Goal: Find specific page/section: Find specific page/section

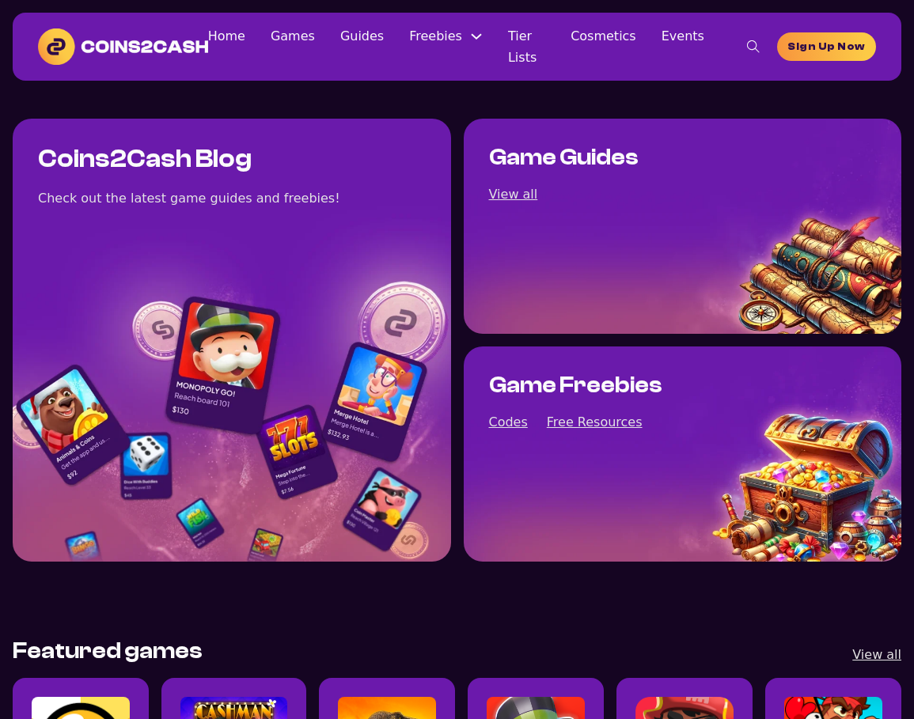
scroll to position [74, 0]
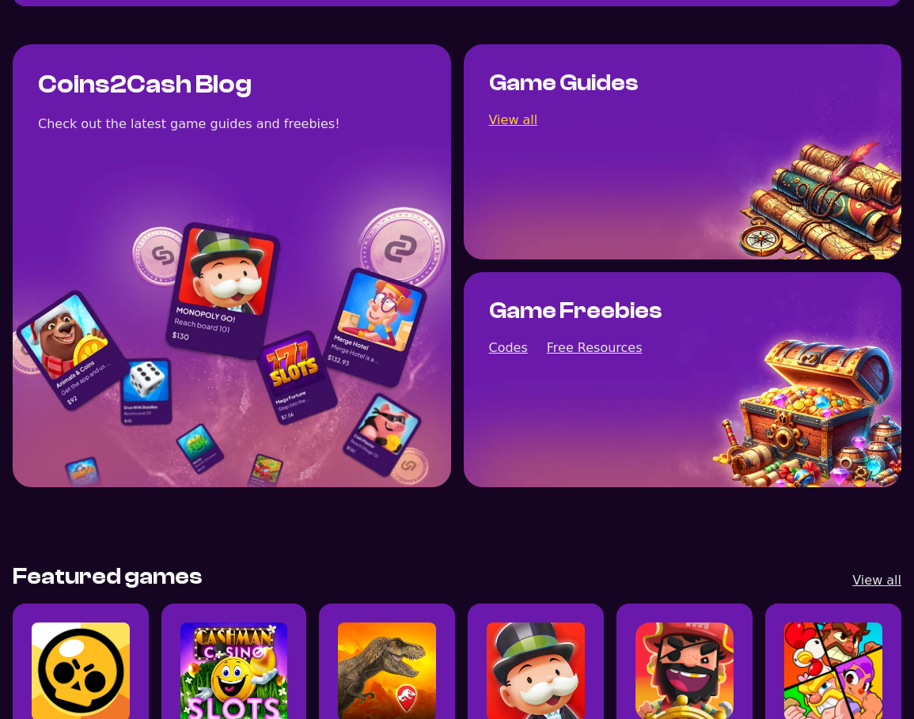
click at [529, 119] on link "View all" at bounding box center [513, 119] width 49 height 21
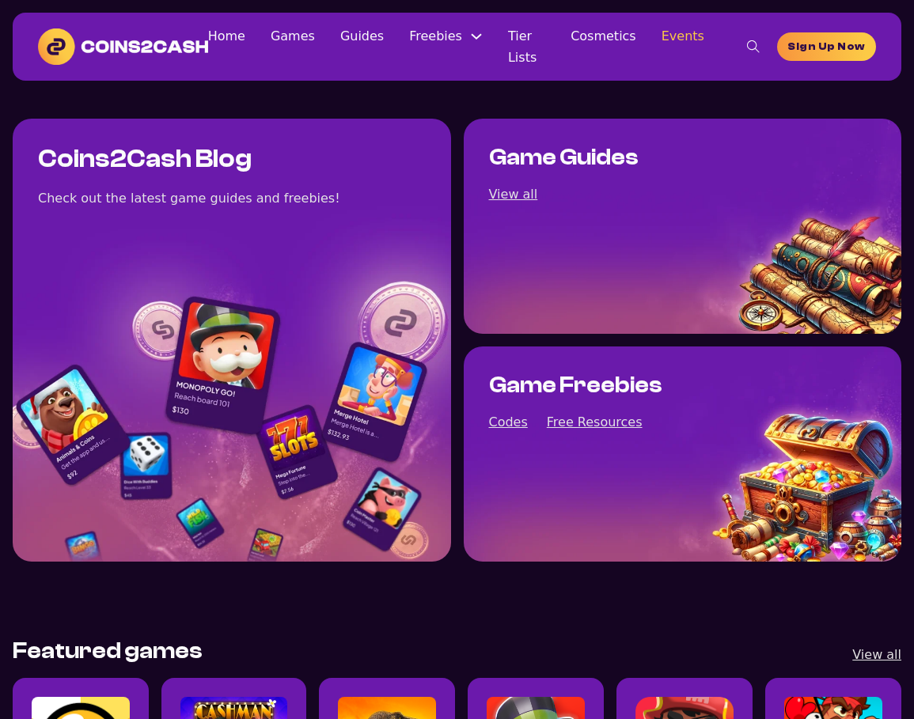
click at [667, 47] on link "Events" at bounding box center [682, 35] width 43 height 21
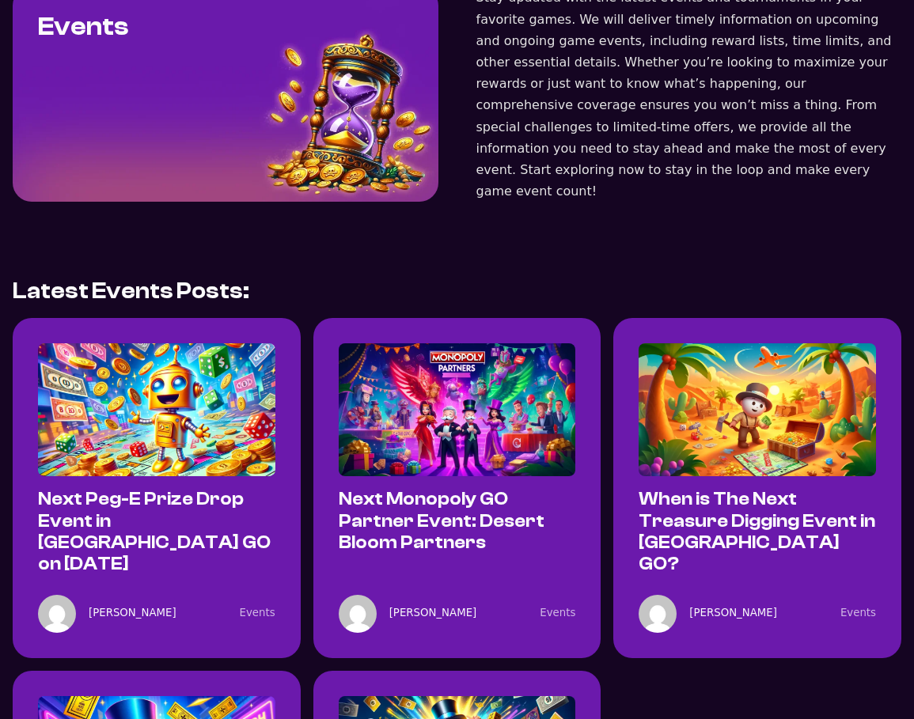
scroll to position [129, 0]
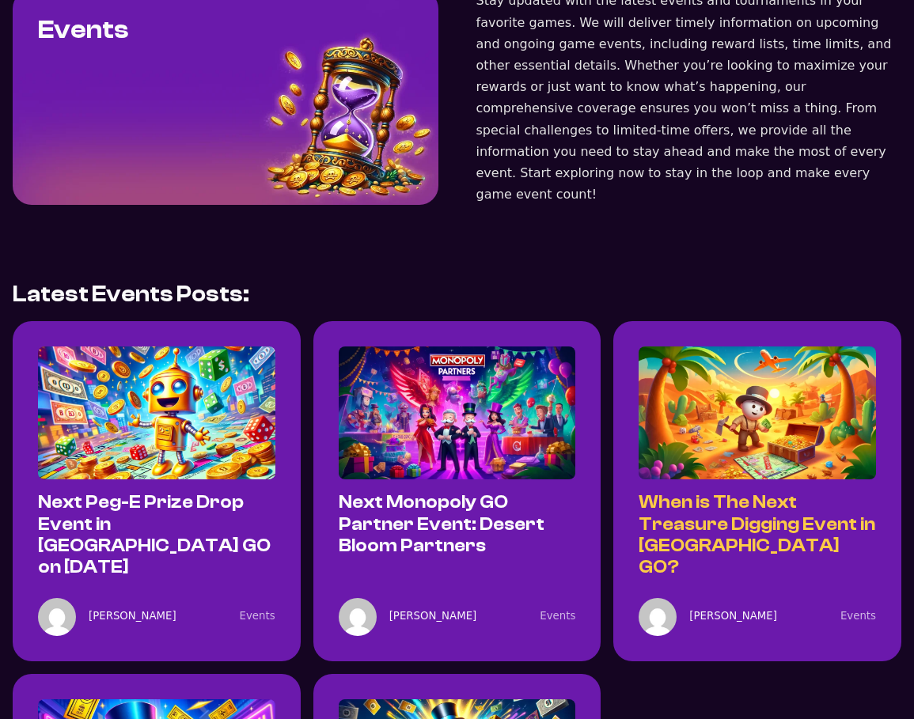
click at [720, 492] on link "When is The Next Treasure Digging Event in Monopoly GO?" at bounding box center [757, 534] width 237 height 85
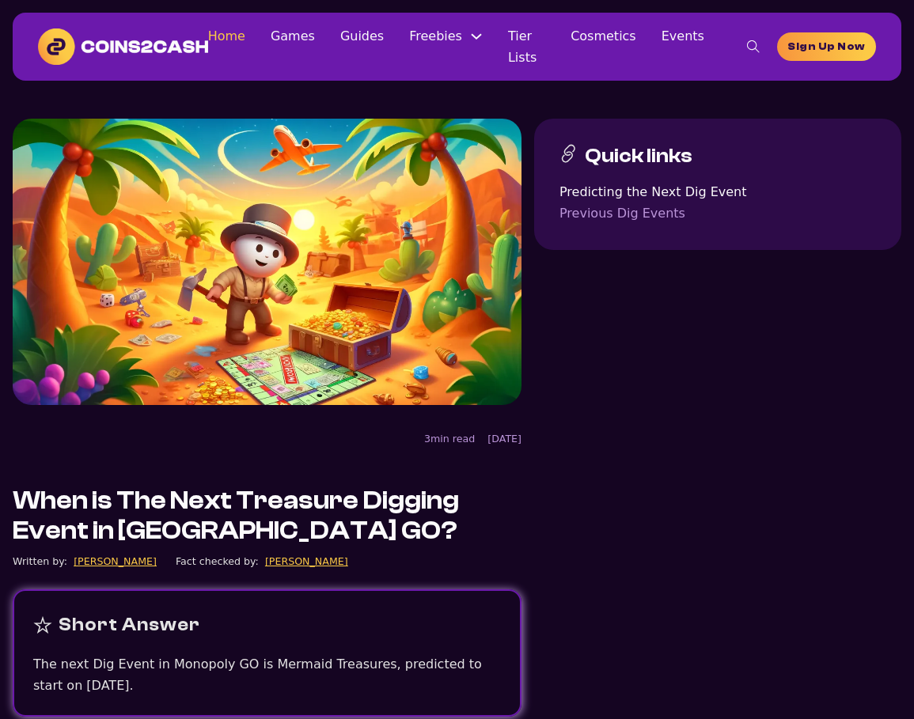
drag, startPoint x: 247, startPoint y: 33, endPoint x: 244, endPoint y: 44, distance: 10.6
click at [245, 33] on link "Home" at bounding box center [226, 35] width 37 height 21
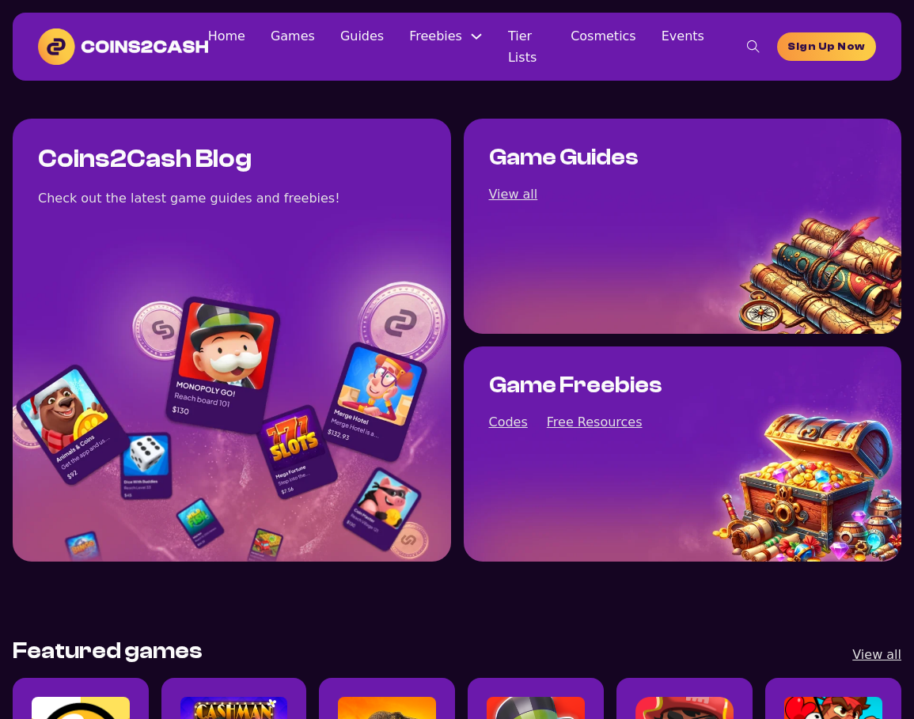
click at [169, 46] on img at bounding box center [123, 46] width 170 height 36
click at [308, 40] on link "Games" at bounding box center [293, 35] width 44 height 21
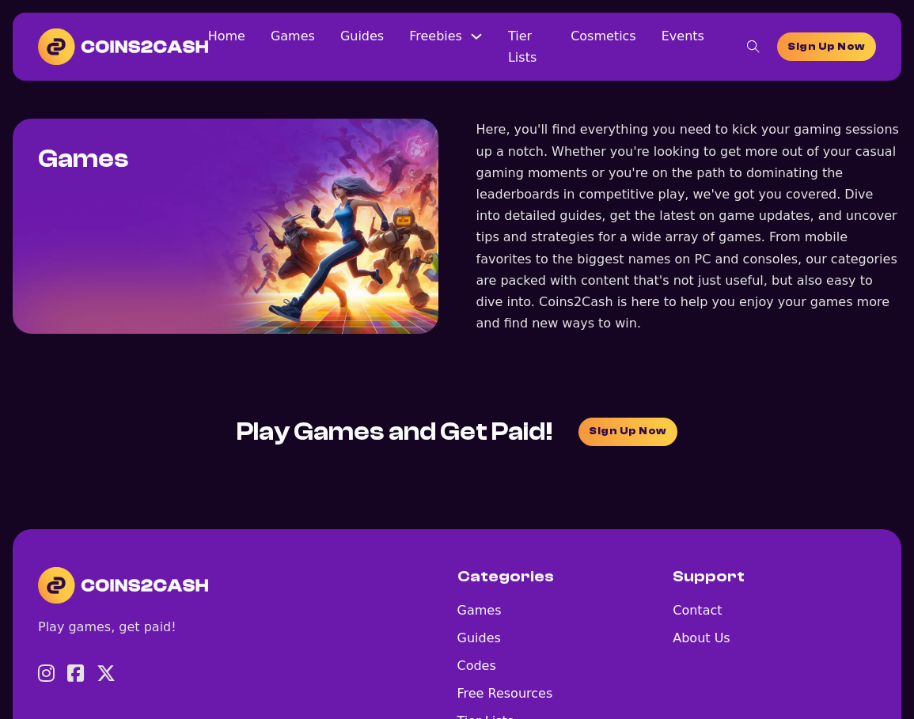
click at [749, 44] on icon "toggle search" at bounding box center [753, 46] width 13 height 13
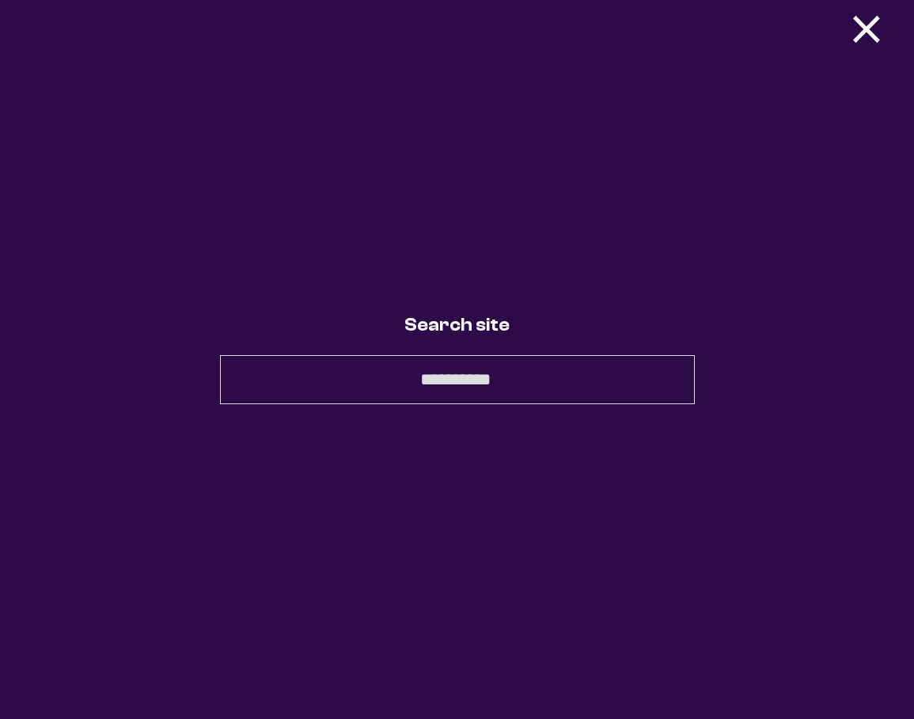
click at [876, 26] on button "×" at bounding box center [866, 28] width 47 height 32
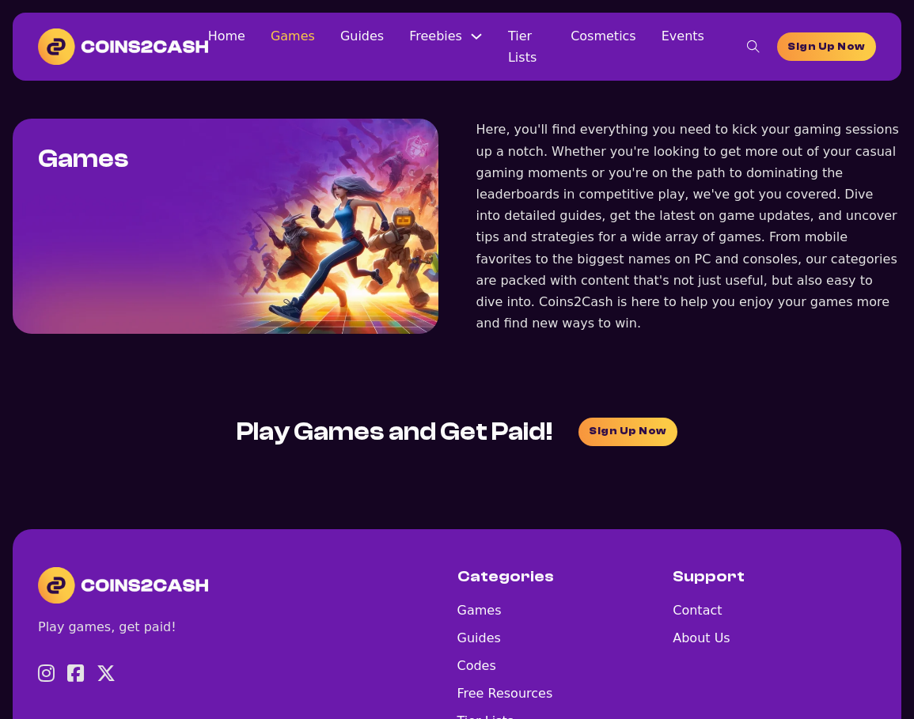
click at [294, 47] on link "Games" at bounding box center [293, 35] width 44 height 21
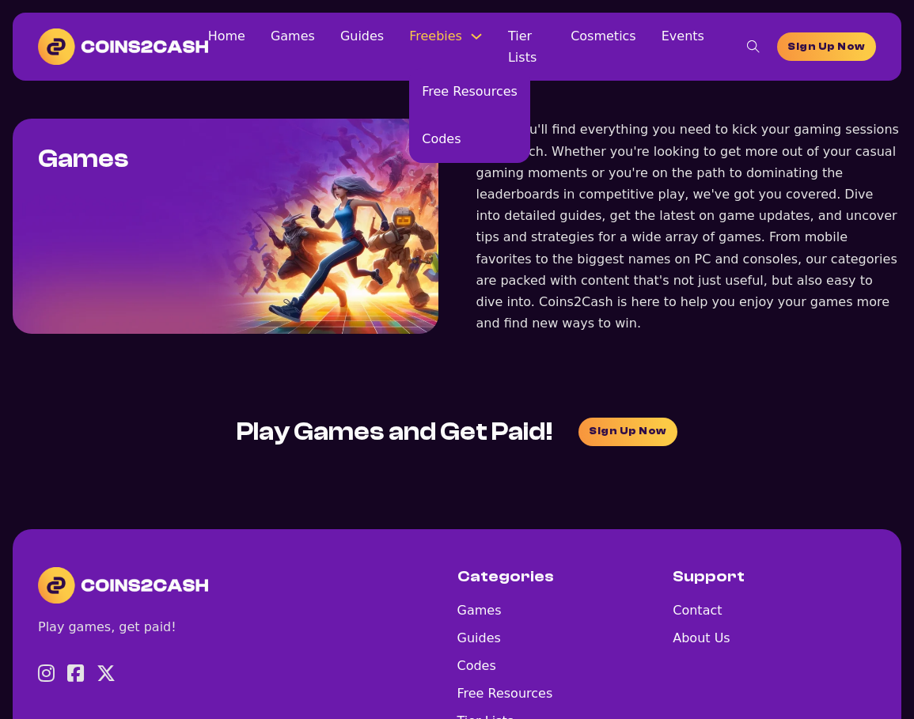
click at [429, 46] on link "Freebies" at bounding box center [435, 35] width 53 height 21
click at [432, 79] on link "Free Resources" at bounding box center [469, 91] width 121 height 47
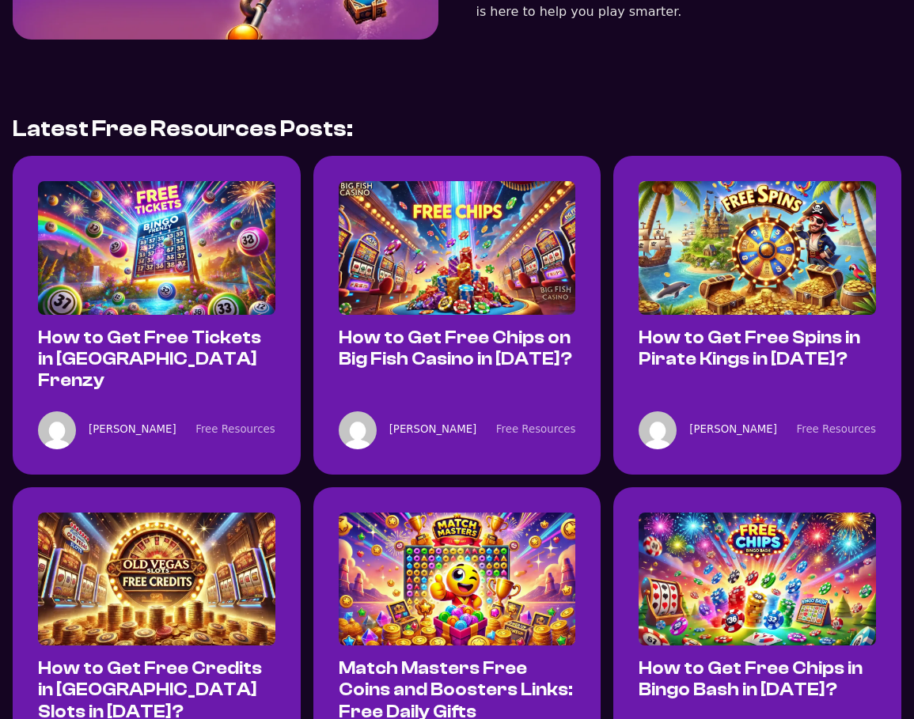
scroll to position [269, 0]
click at [733, 333] on link "How to Get Free Spins in Pirate Kings in 2025?" at bounding box center [750, 349] width 222 height 42
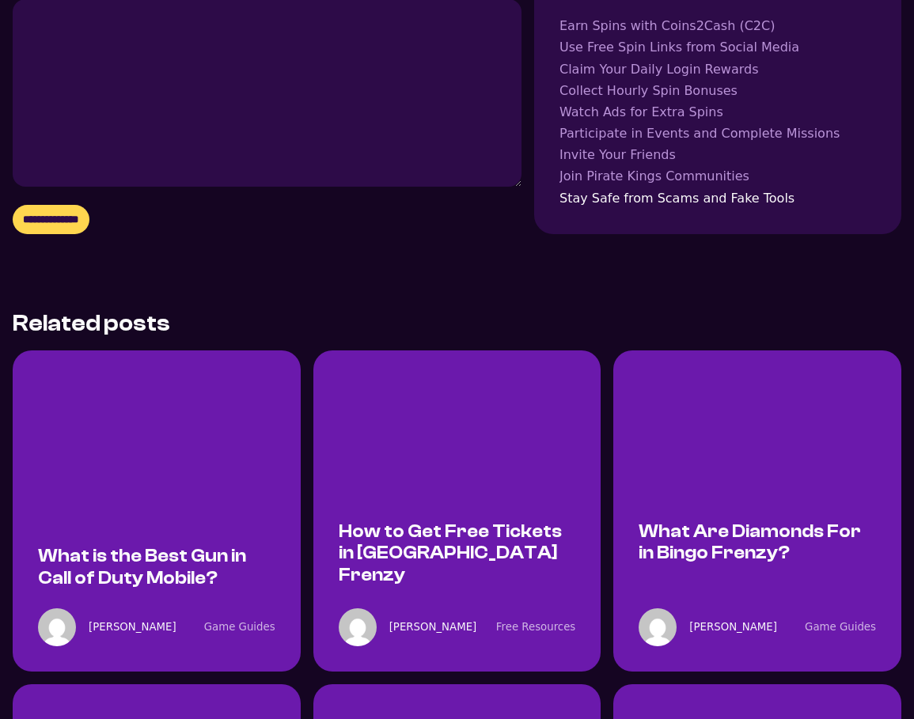
scroll to position [3804, 0]
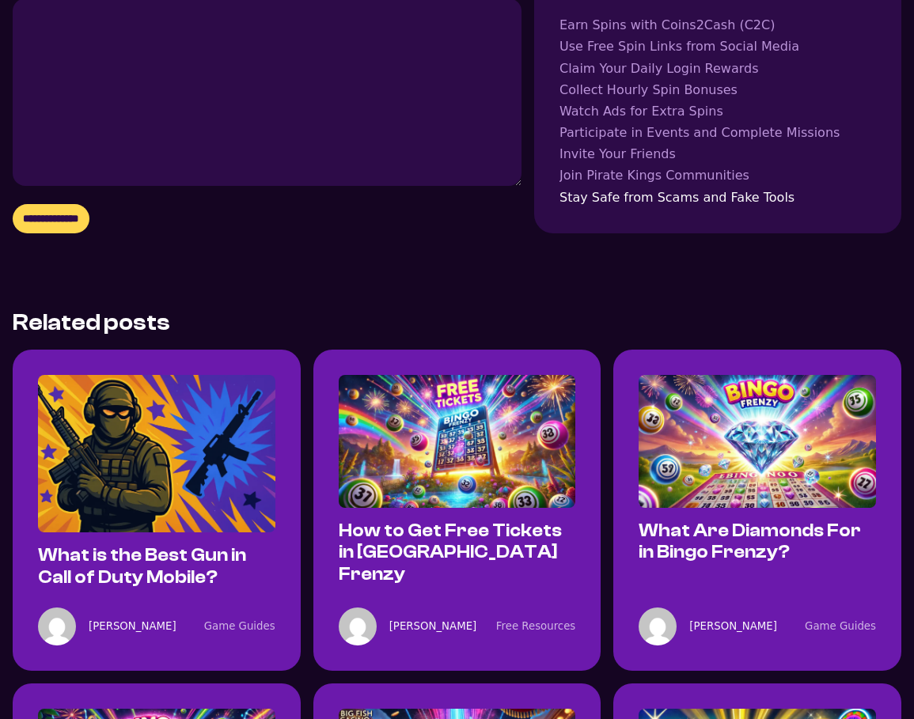
click at [93, 375] on img at bounding box center [156, 454] width 237 height 158
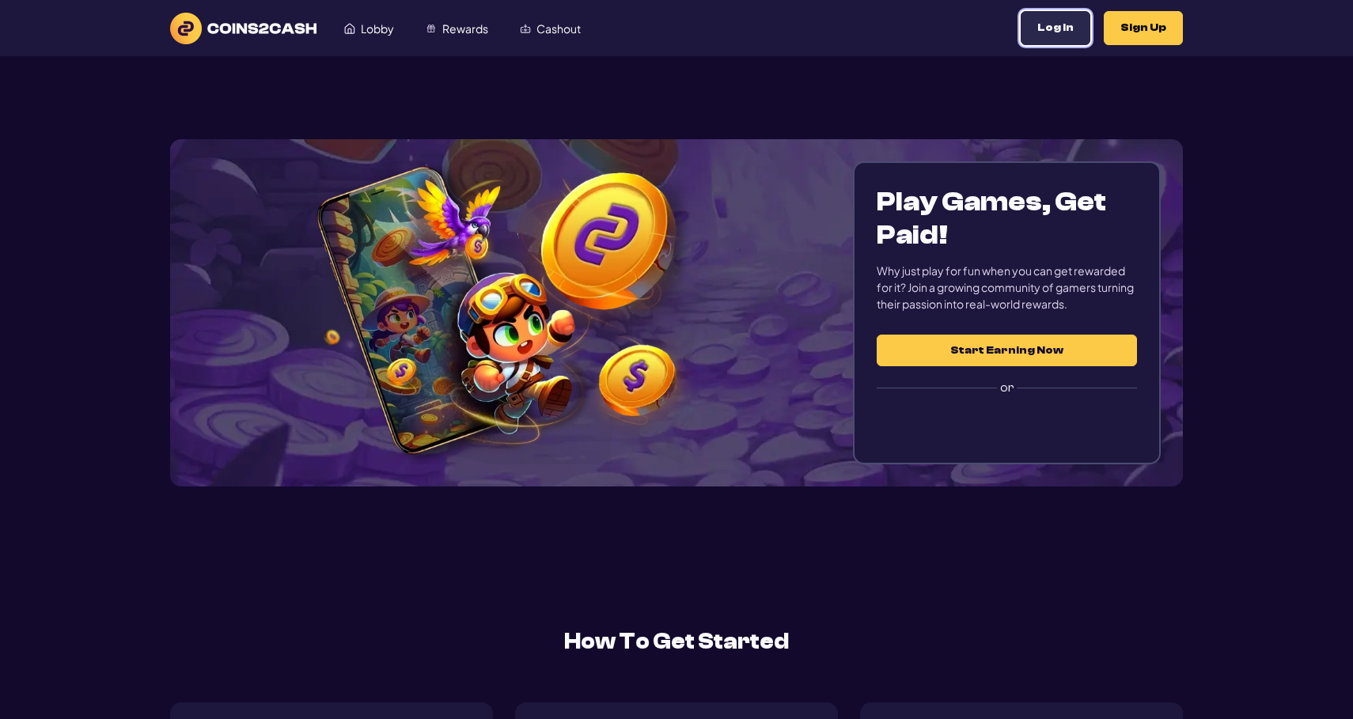
click at [1083, 41] on button "Log In" at bounding box center [1056, 28] width 70 height 34
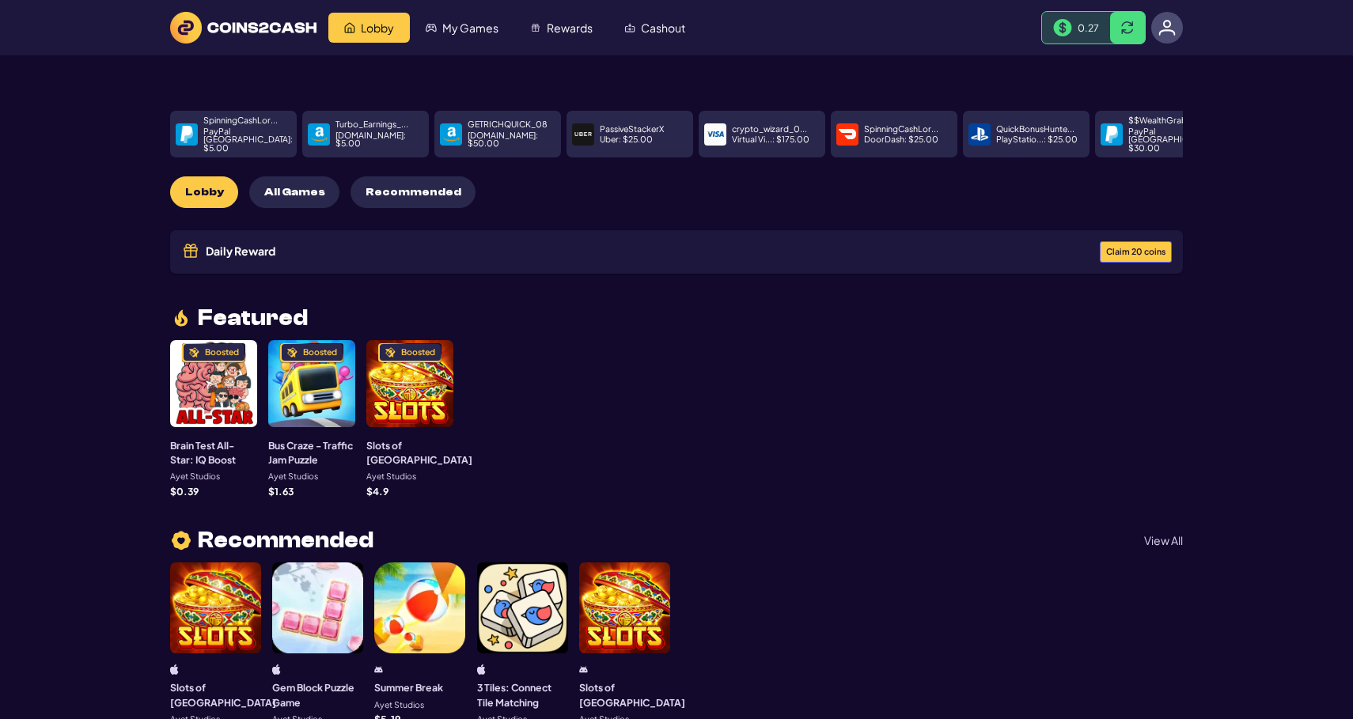
click at [1170, 40] on div at bounding box center [1167, 28] width 32 height 32
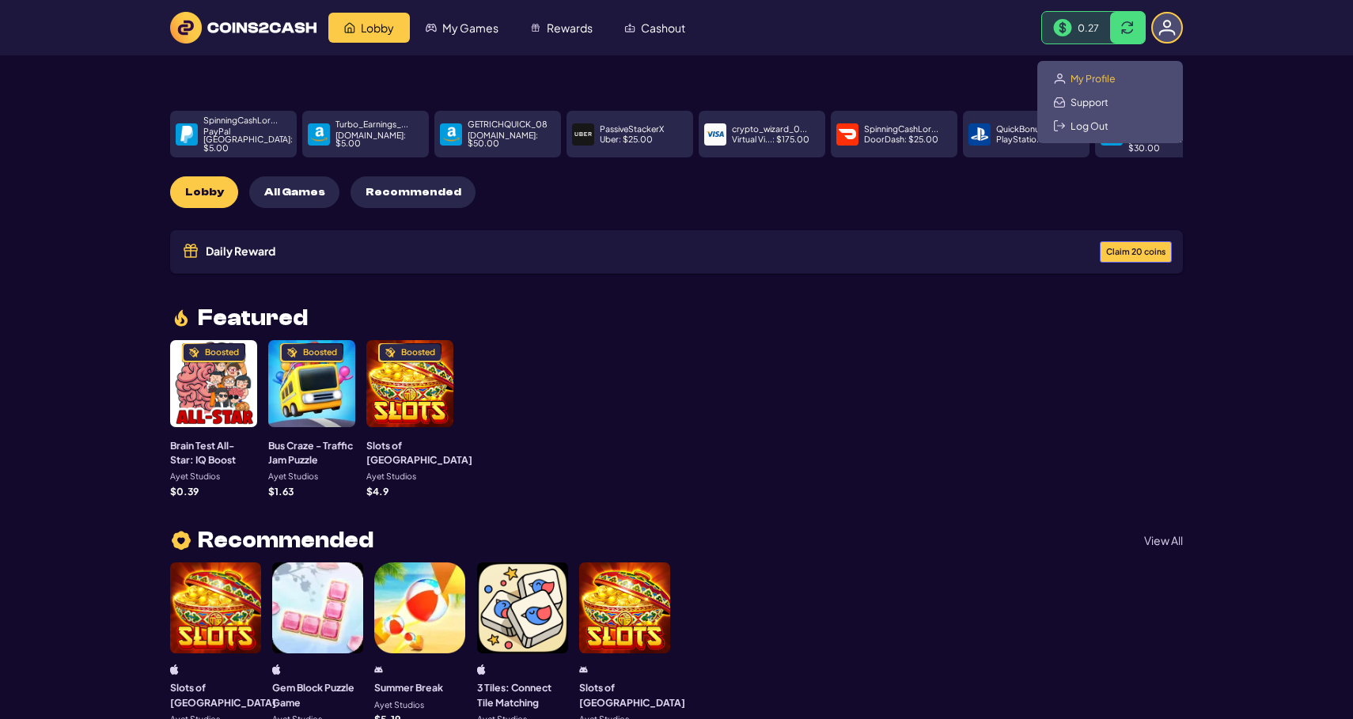
click at [1105, 75] on span "My Profile" at bounding box center [1093, 78] width 45 height 13
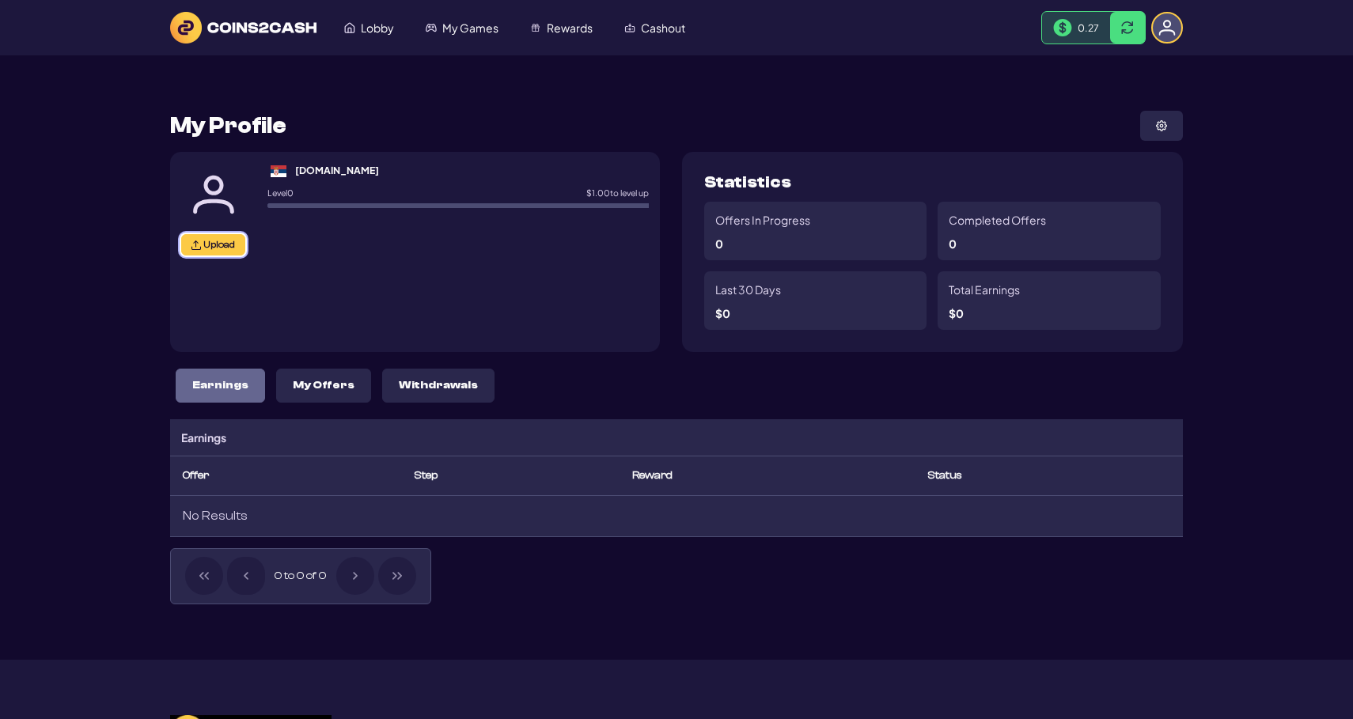
click at [207, 248] on span "Upload" at bounding box center [219, 245] width 32 height 12
click at [1165, 29] on img at bounding box center [1167, 27] width 28 height 28
click at [1166, 29] on img at bounding box center [1167, 28] width 32 height 32
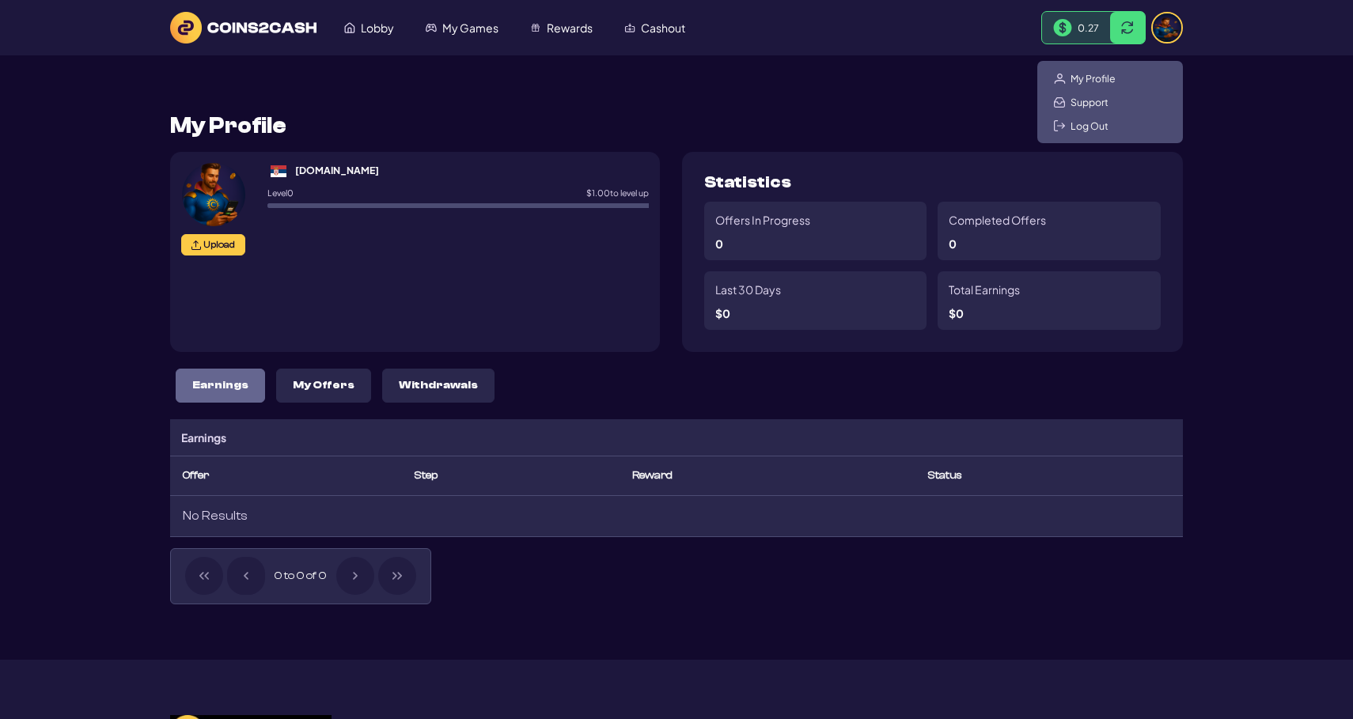
click at [1170, 29] on img at bounding box center [1167, 27] width 28 height 28
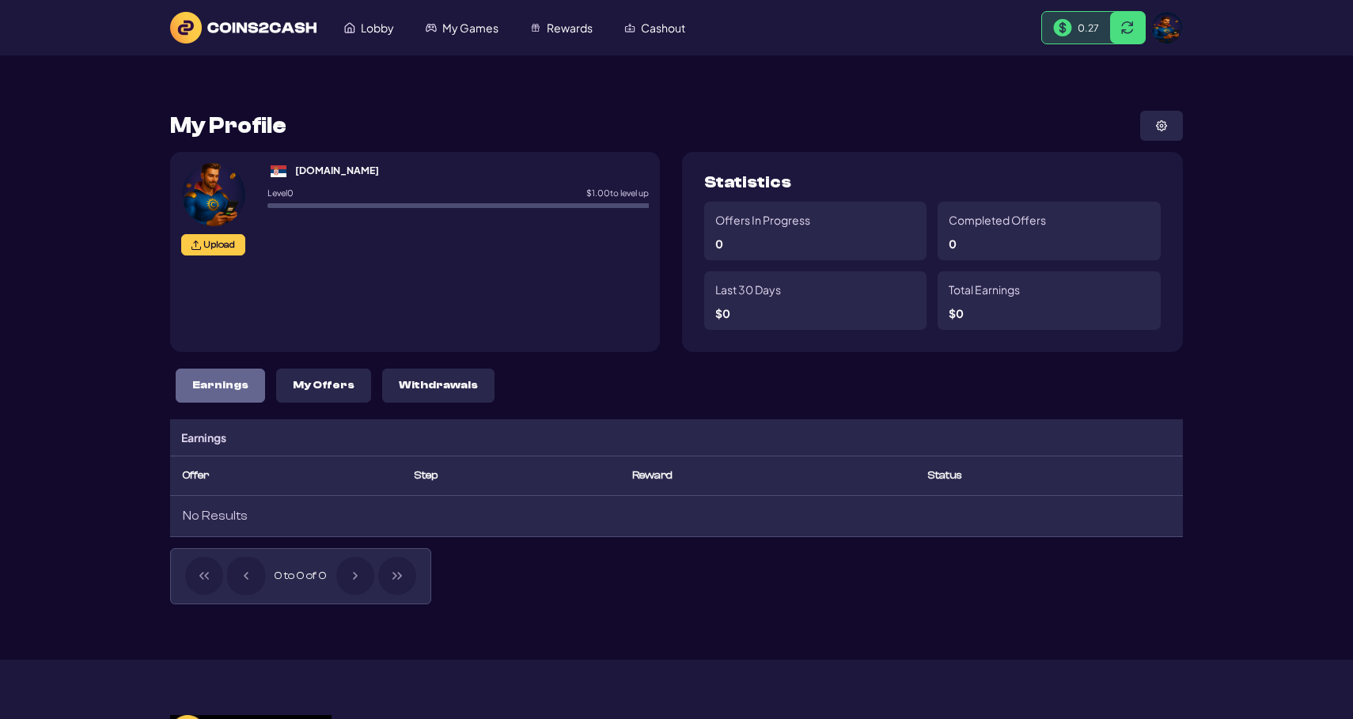
click at [1170, 29] on img at bounding box center [1167, 28] width 32 height 32
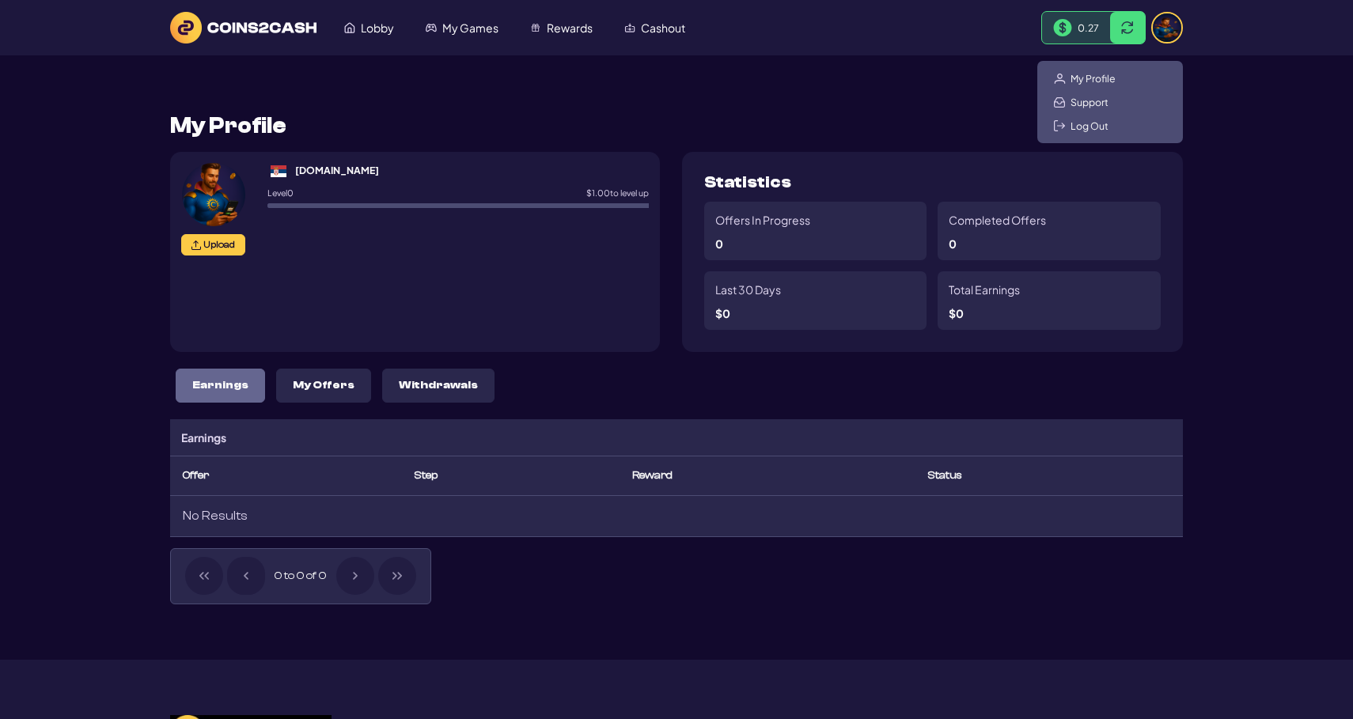
click at [1260, 133] on main "My Profile Upload coins2cash.io Level 0 $ 1.00 to level up 0.00% Statistics Off…" at bounding box center [676, 357] width 1353 height 605
click at [1190, 40] on header "Lobby My Games Rewards Cashout 0.27" at bounding box center [676, 27] width 1353 height 55
click at [1165, 32] on img at bounding box center [1167, 27] width 28 height 28
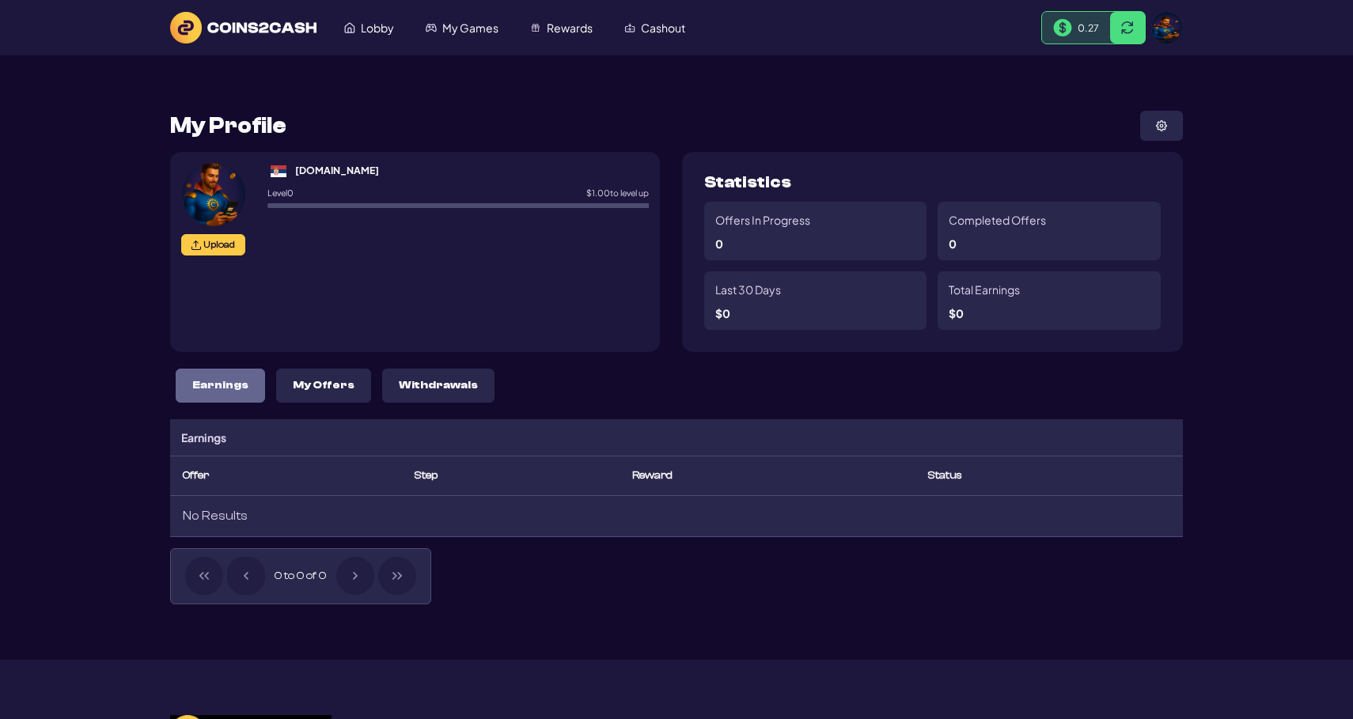
click at [1165, 32] on img at bounding box center [1167, 28] width 32 height 32
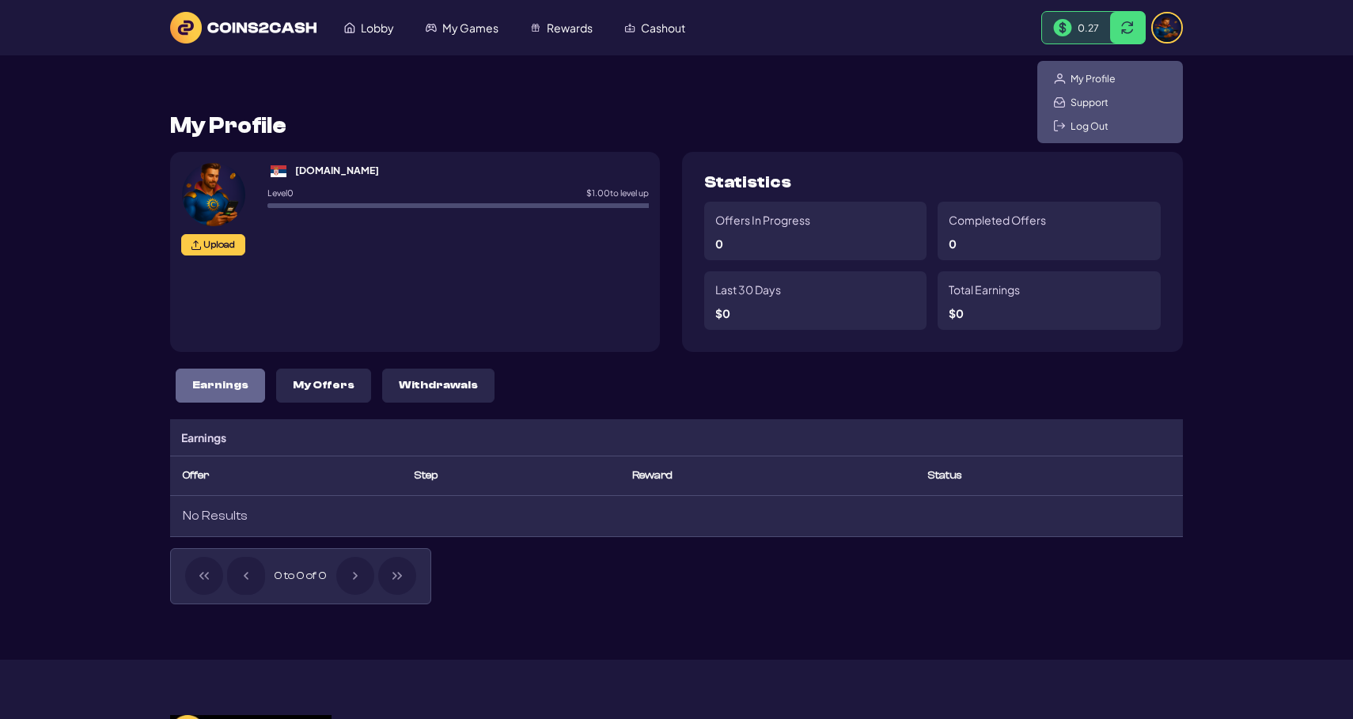
click at [1165, 32] on img at bounding box center [1167, 27] width 28 height 28
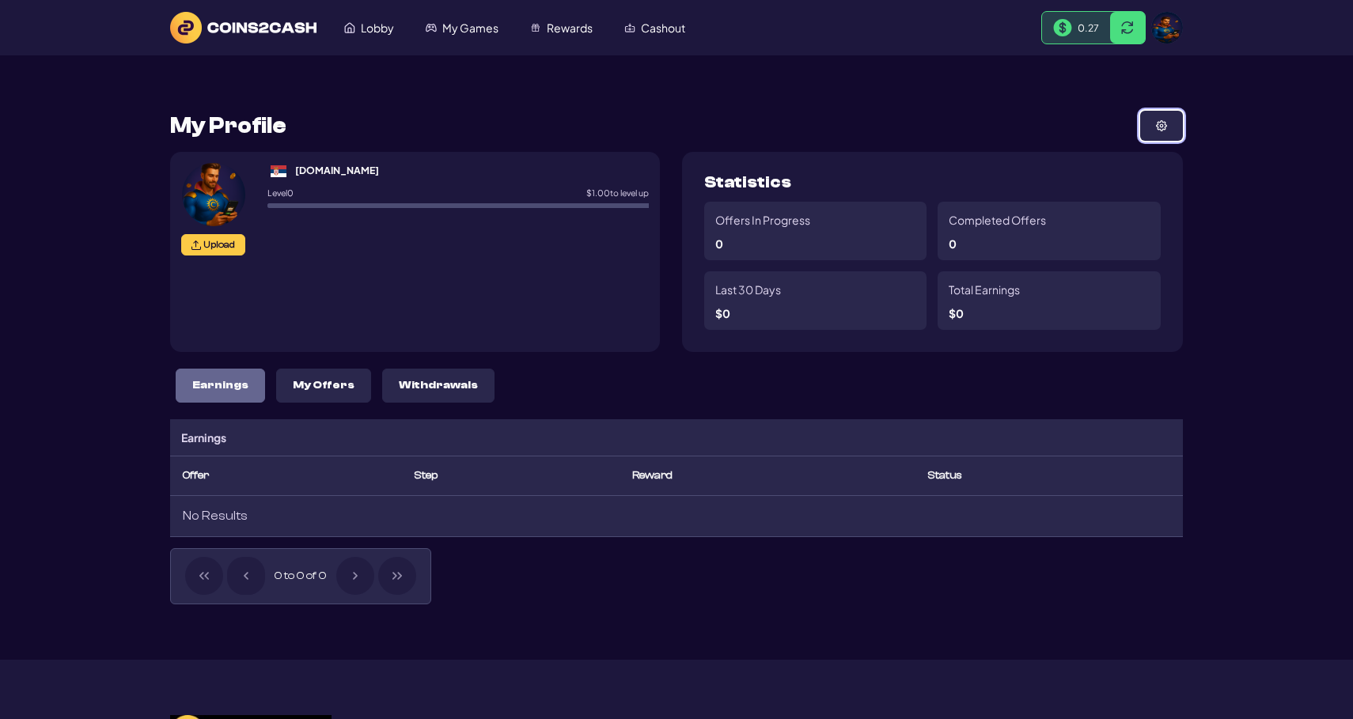
click at [1146, 124] on button at bounding box center [1161, 126] width 43 height 30
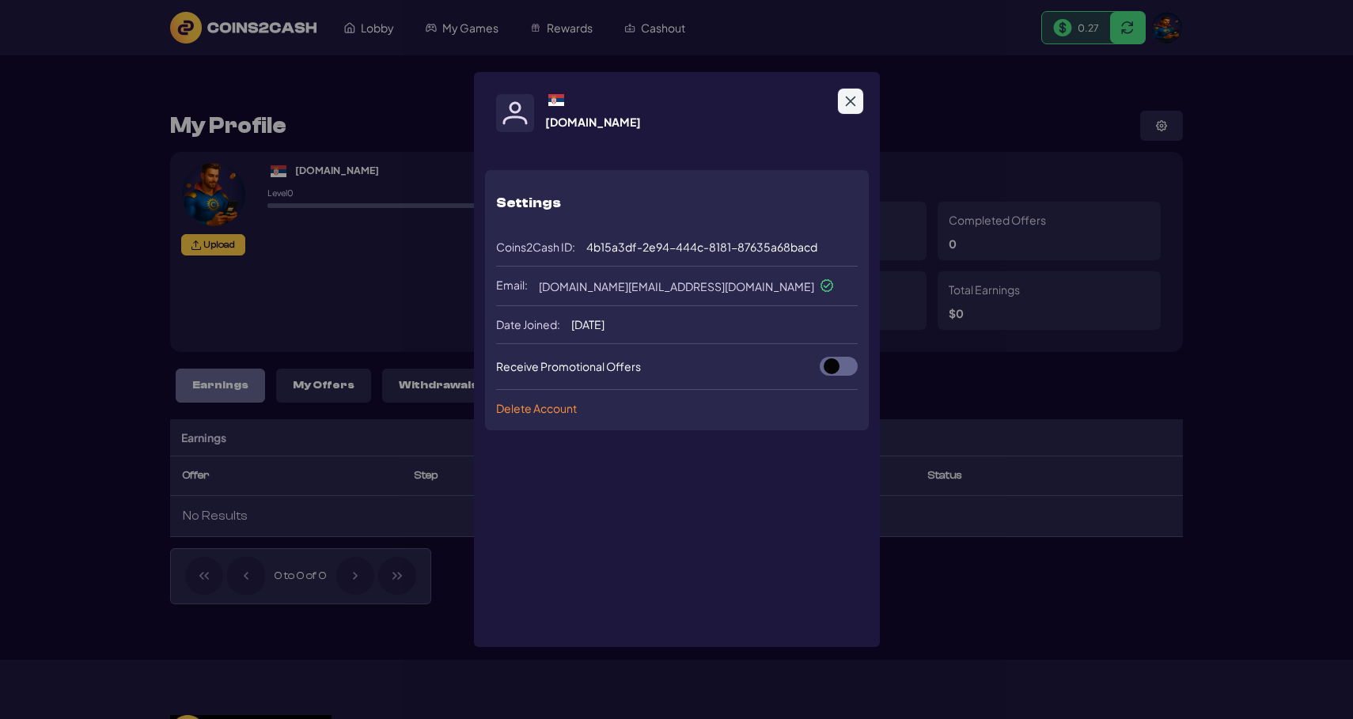
click at [857, 103] on button "Close" at bounding box center [850, 101] width 25 height 25
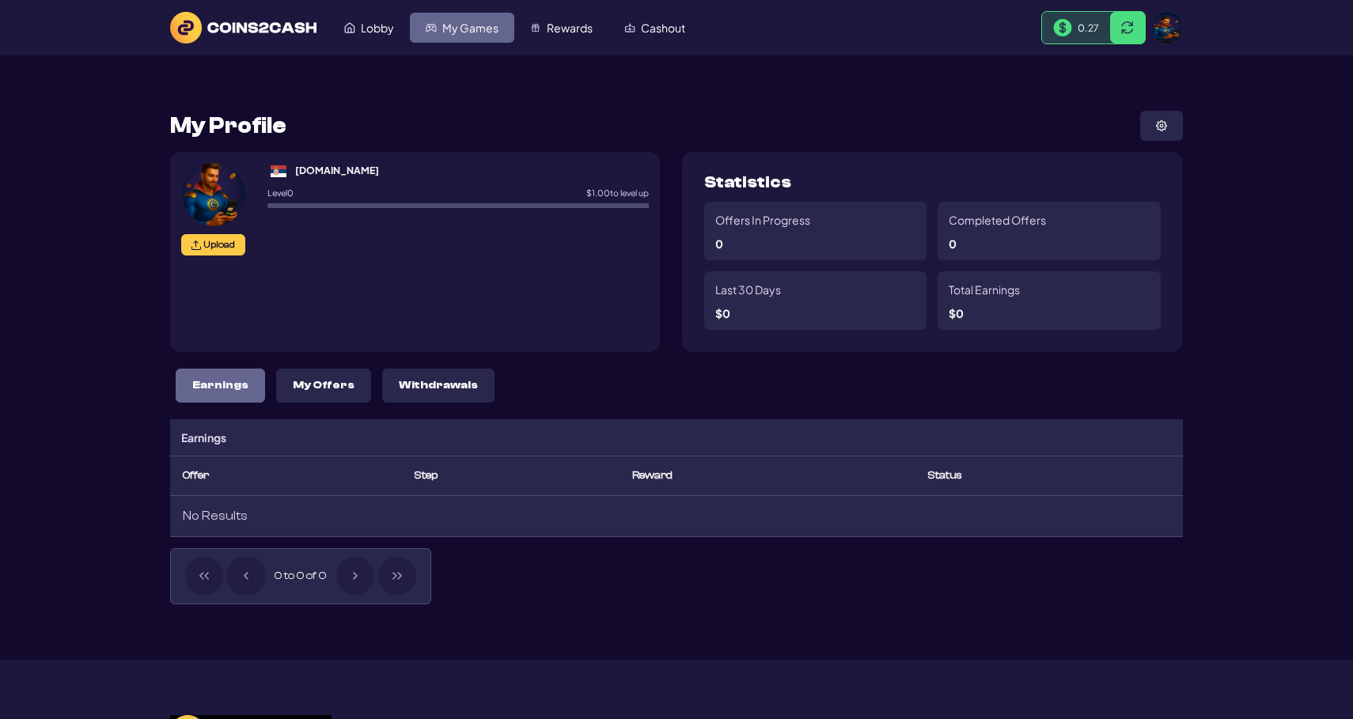
click at [447, 36] on link "My Games" at bounding box center [462, 28] width 104 height 30
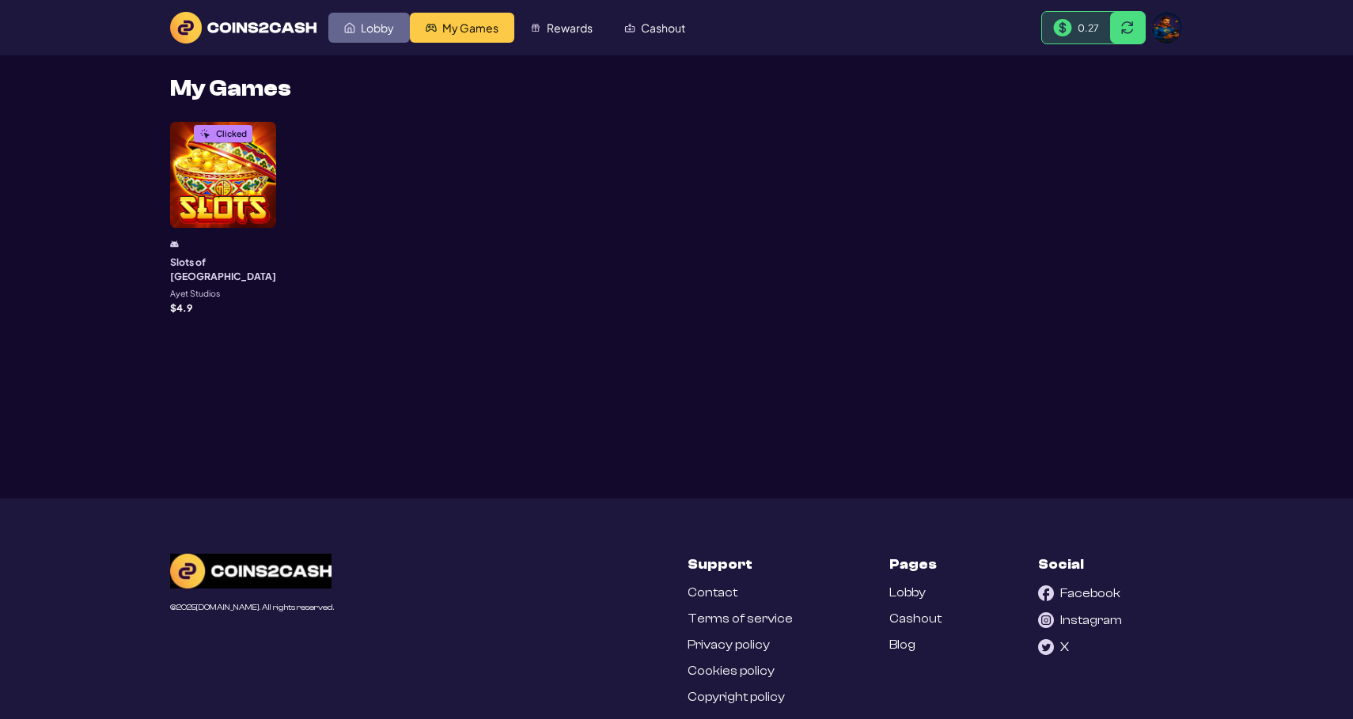
click at [391, 36] on link "Lobby" at bounding box center [368, 28] width 81 height 30
click at [557, 33] on span "Rewards" at bounding box center [570, 27] width 46 height 11
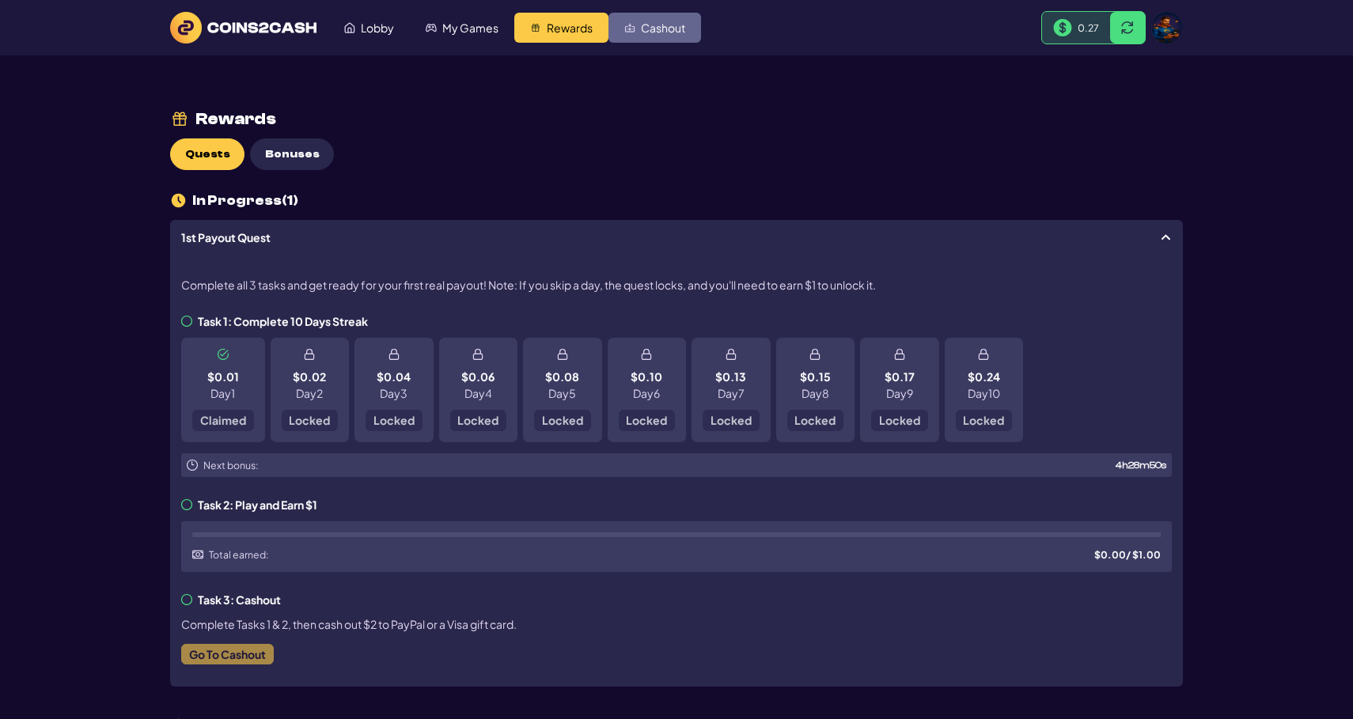
click at [668, 33] on span "Cashout" at bounding box center [663, 27] width 44 height 11
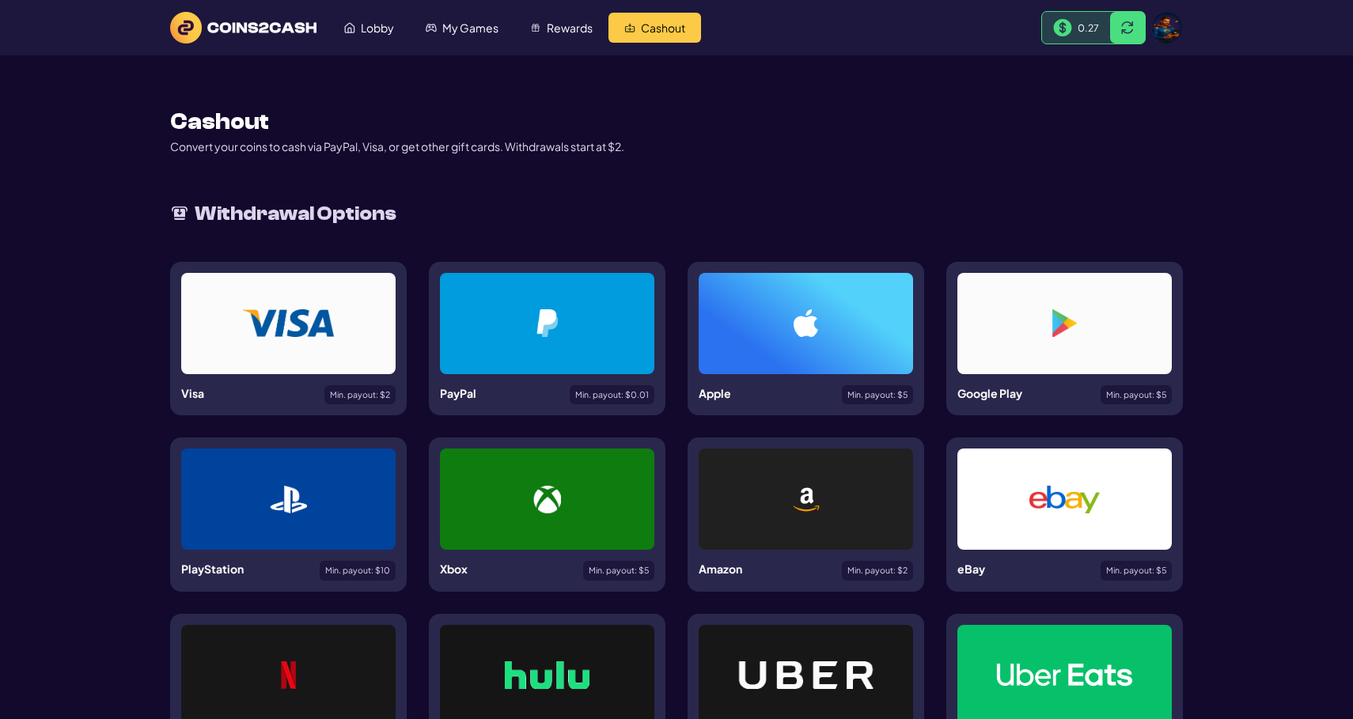
click at [1183, 25] on header "Lobby My Games Rewards Cashout 0.27" at bounding box center [676, 27] width 1353 height 55
click at [1182, 26] on img at bounding box center [1167, 28] width 32 height 32
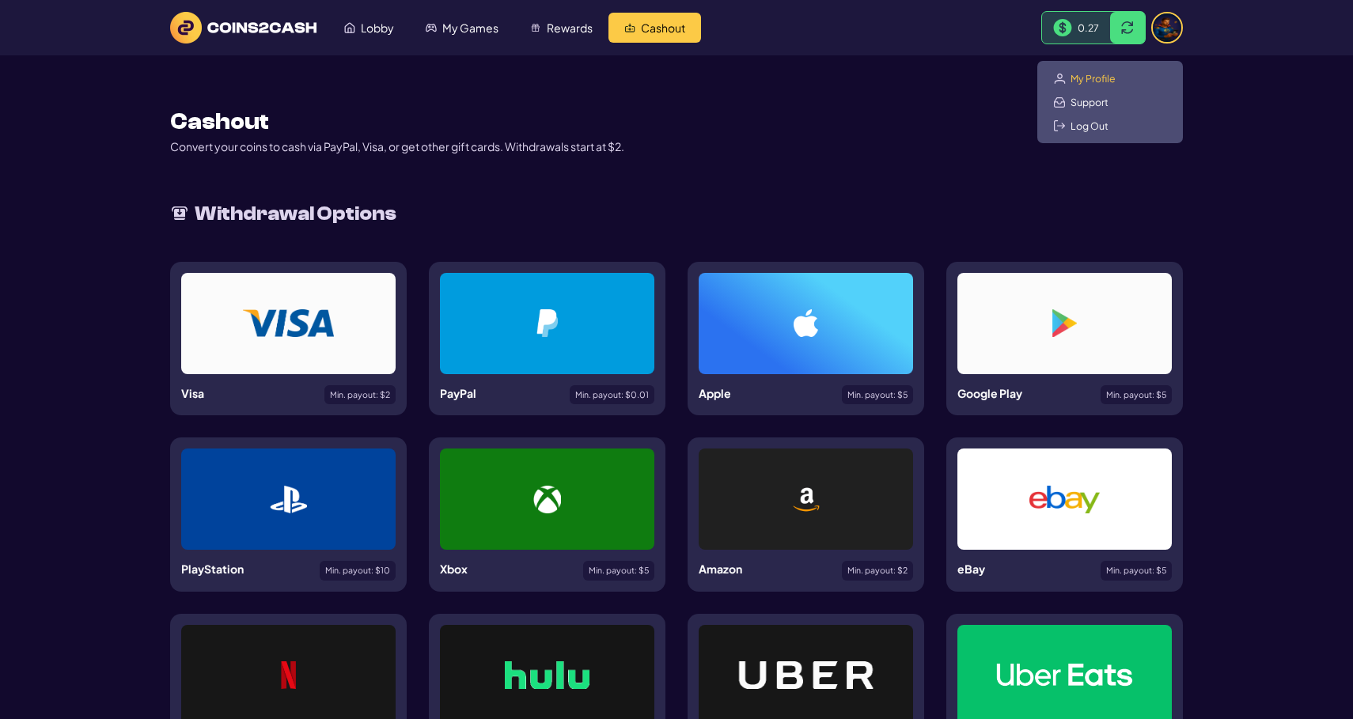
click at [1107, 73] on span "My Profile" at bounding box center [1093, 78] width 45 height 13
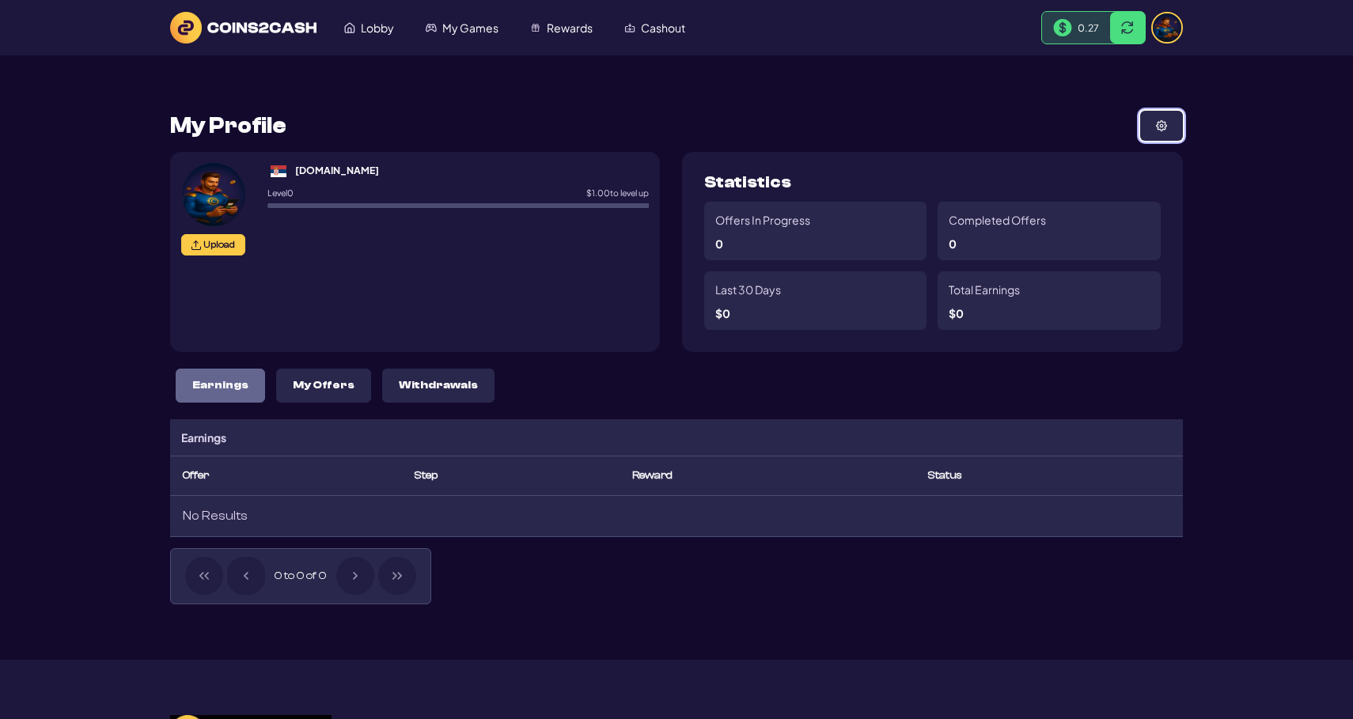
click at [1169, 125] on button at bounding box center [1161, 126] width 43 height 30
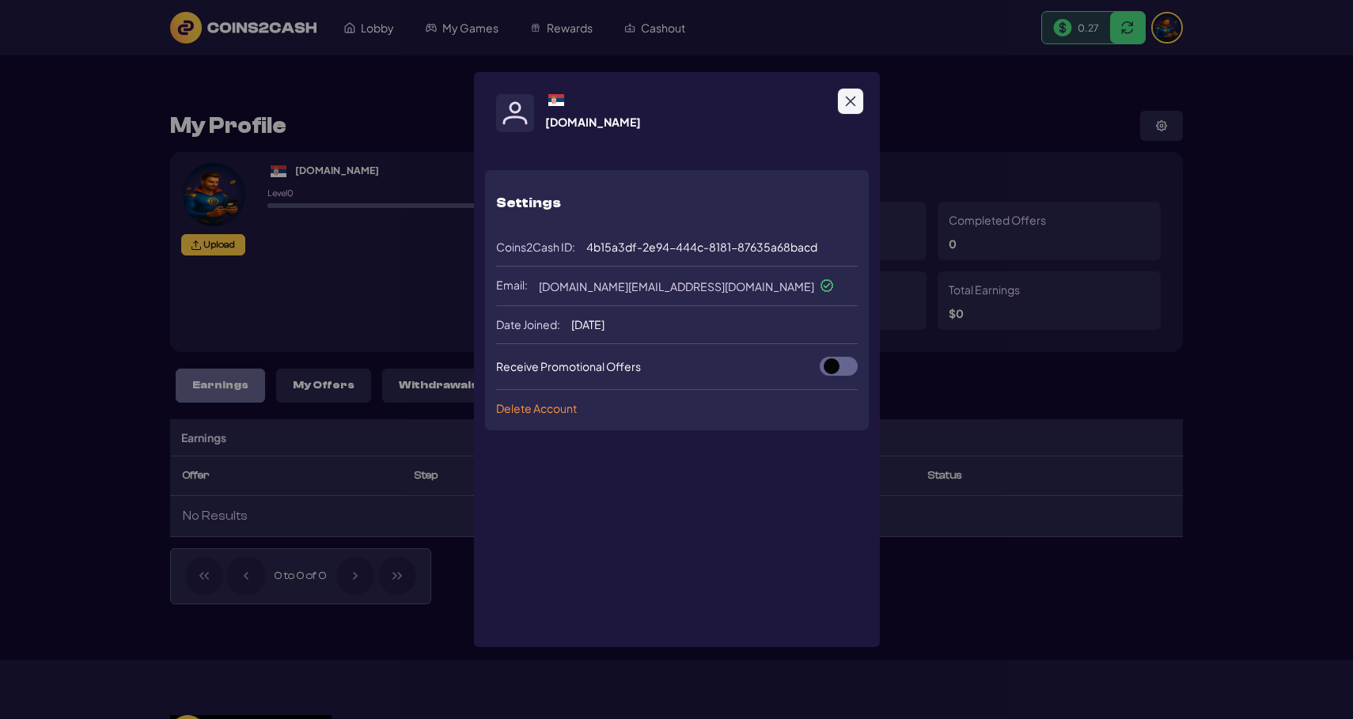
click at [862, 97] on button "Close" at bounding box center [850, 101] width 25 height 25
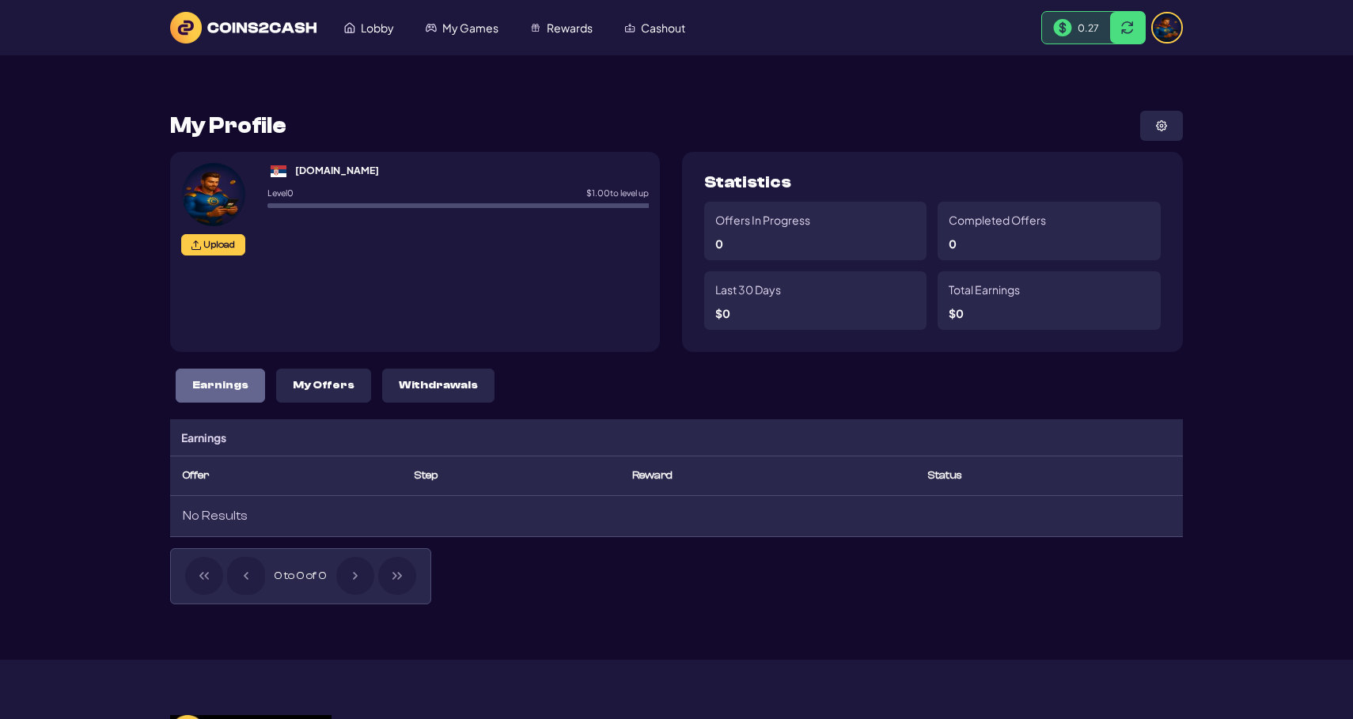
drag, startPoint x: 364, startPoint y: 117, endPoint x: 280, endPoint y: 199, distance: 116.9
click at [364, 117] on div "My Profile" at bounding box center [676, 126] width 1013 height 30
click at [316, 169] on div "[DOMAIN_NAME]" at bounding box center [337, 170] width 84 height 14
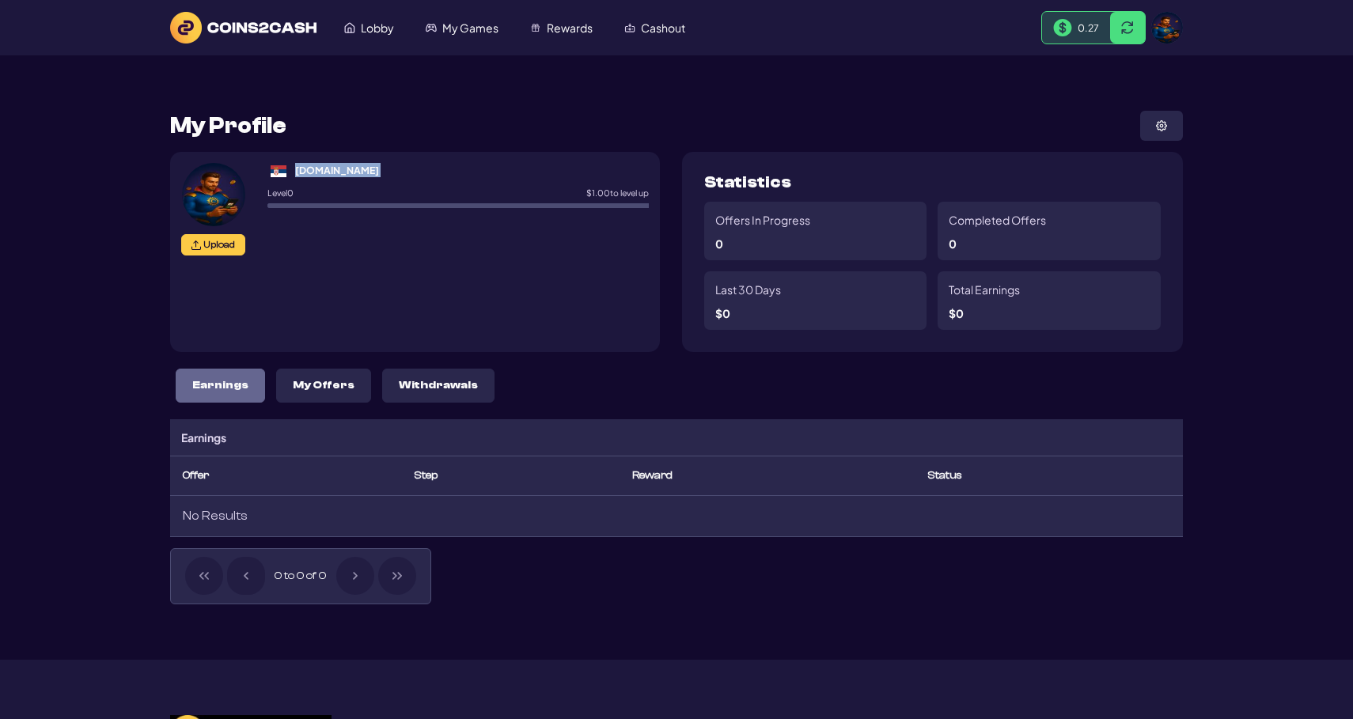
click at [296, 35] on img at bounding box center [243, 28] width 146 height 32
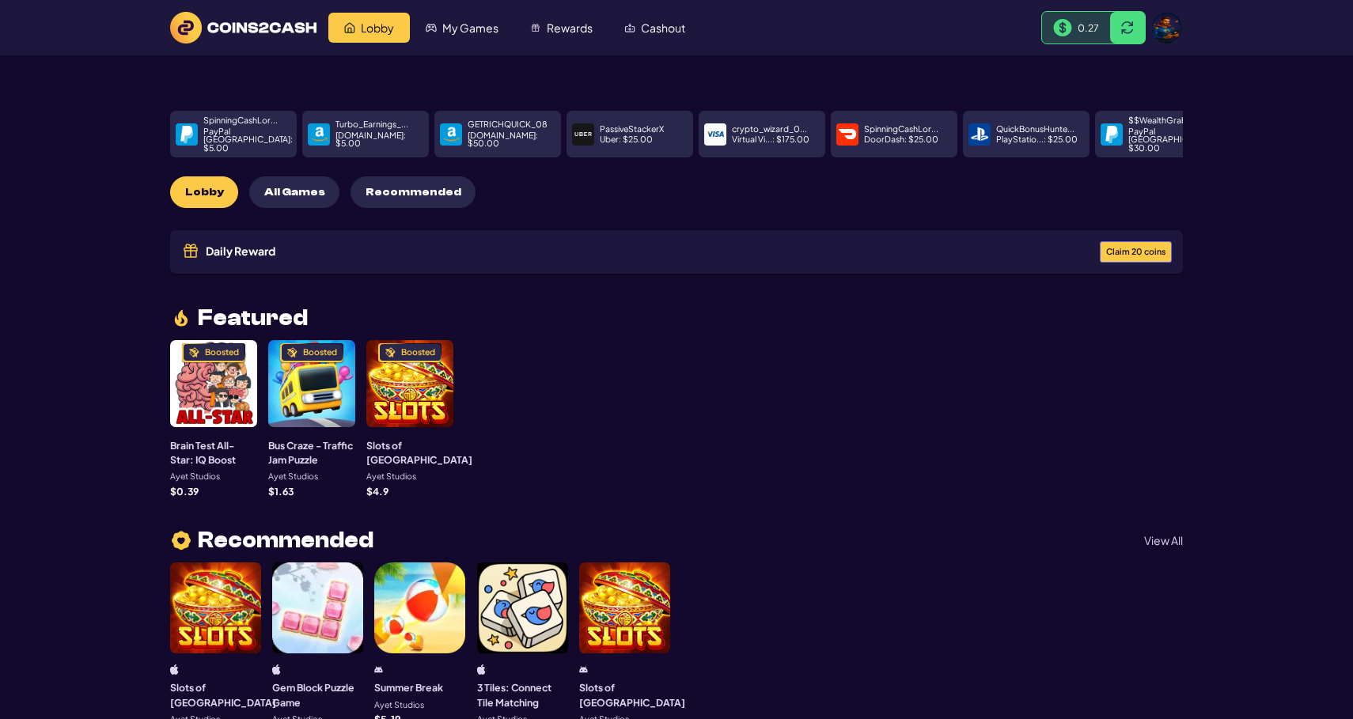
click at [368, 190] on button "Recommended" at bounding box center [413, 192] width 125 height 32
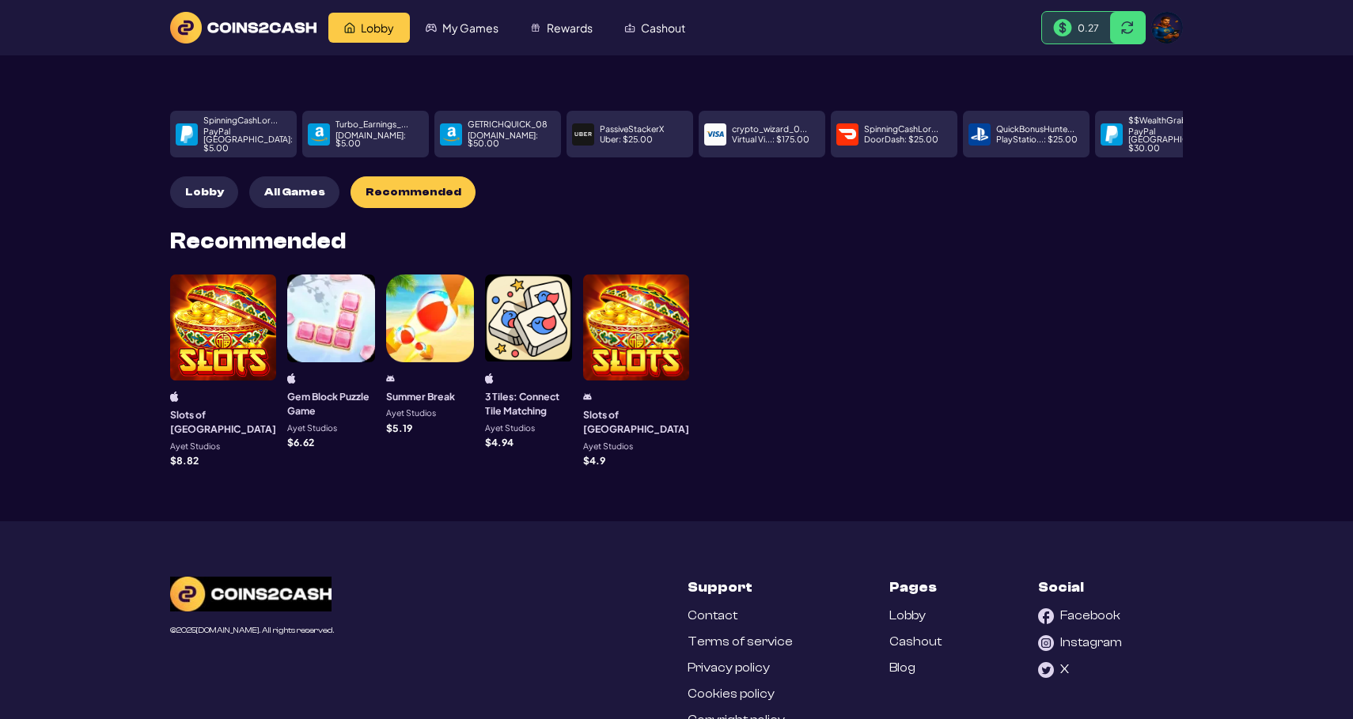
click at [320, 186] on button "All Games" at bounding box center [294, 192] width 90 height 32
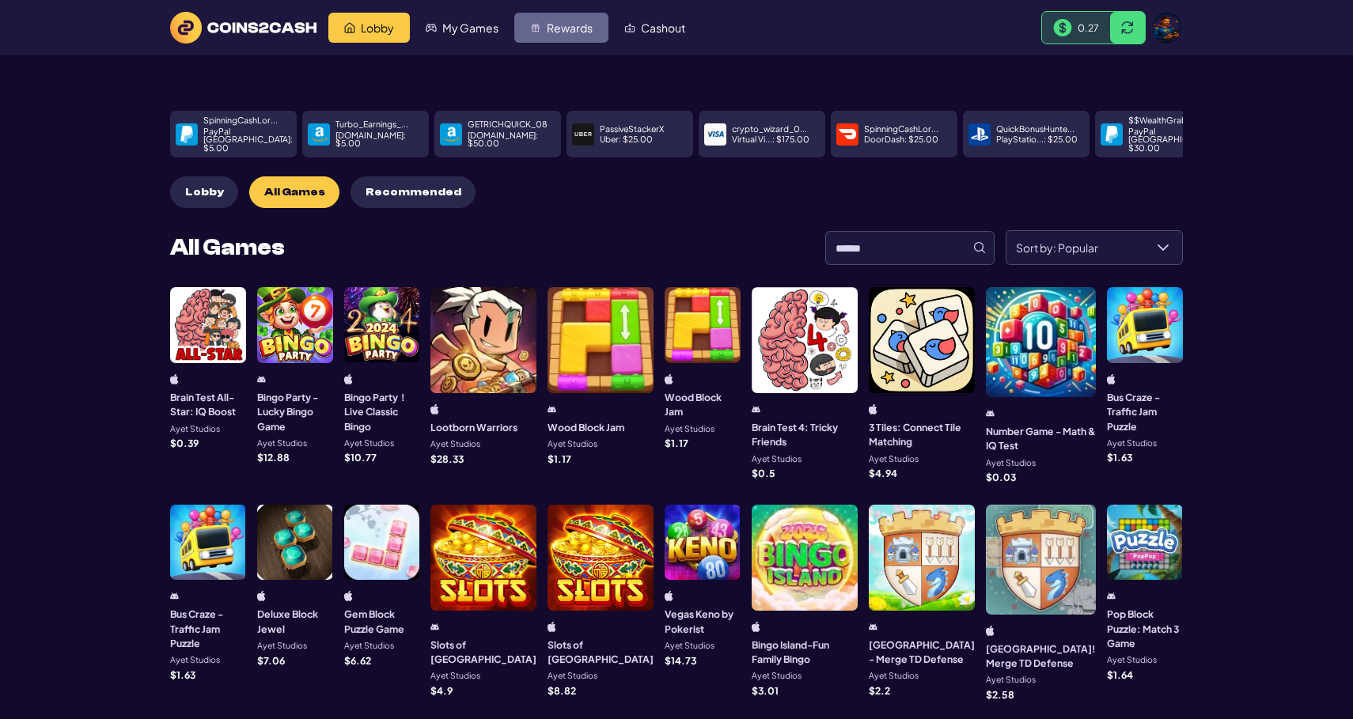
click at [542, 38] on link "Rewards" at bounding box center [561, 28] width 94 height 30
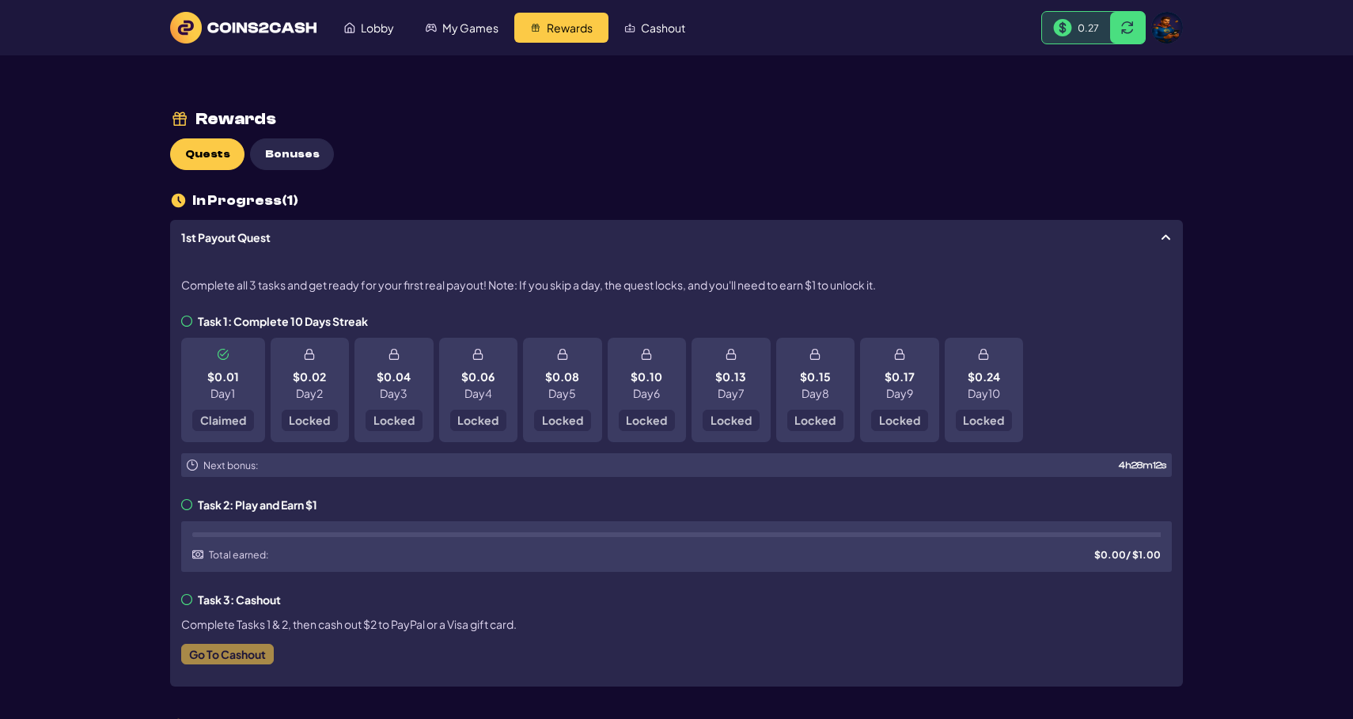
click at [1125, 238] on span "1st Payout Quest" at bounding box center [670, 237] width 978 height 11
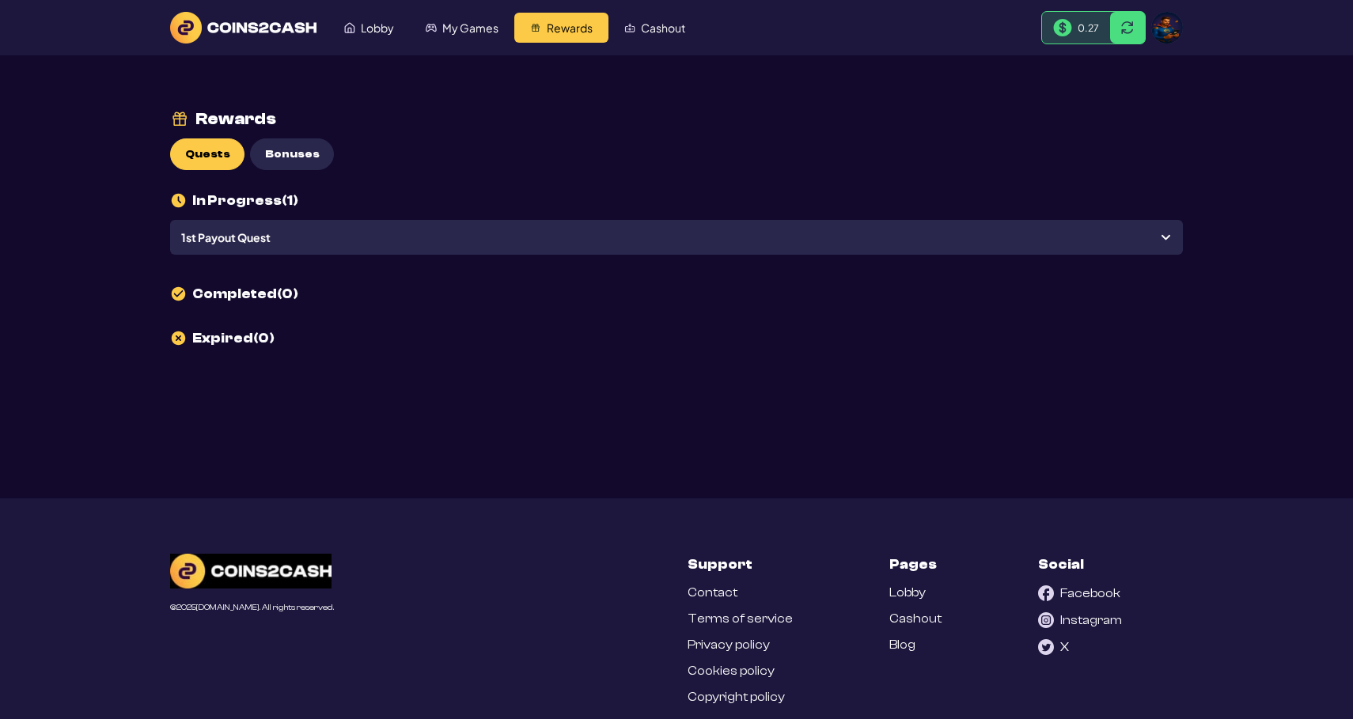
click at [980, 241] on span "1st Payout Quest" at bounding box center [670, 237] width 978 height 11
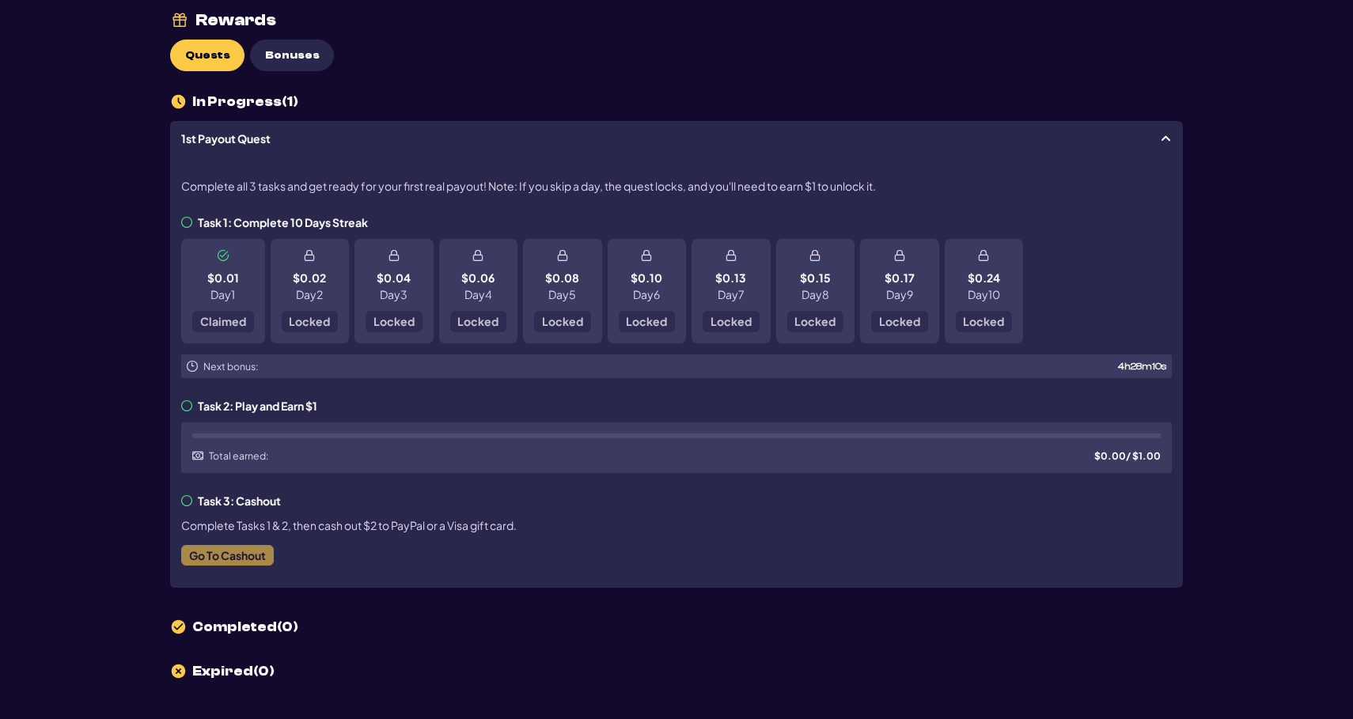
scroll to position [133, 0]
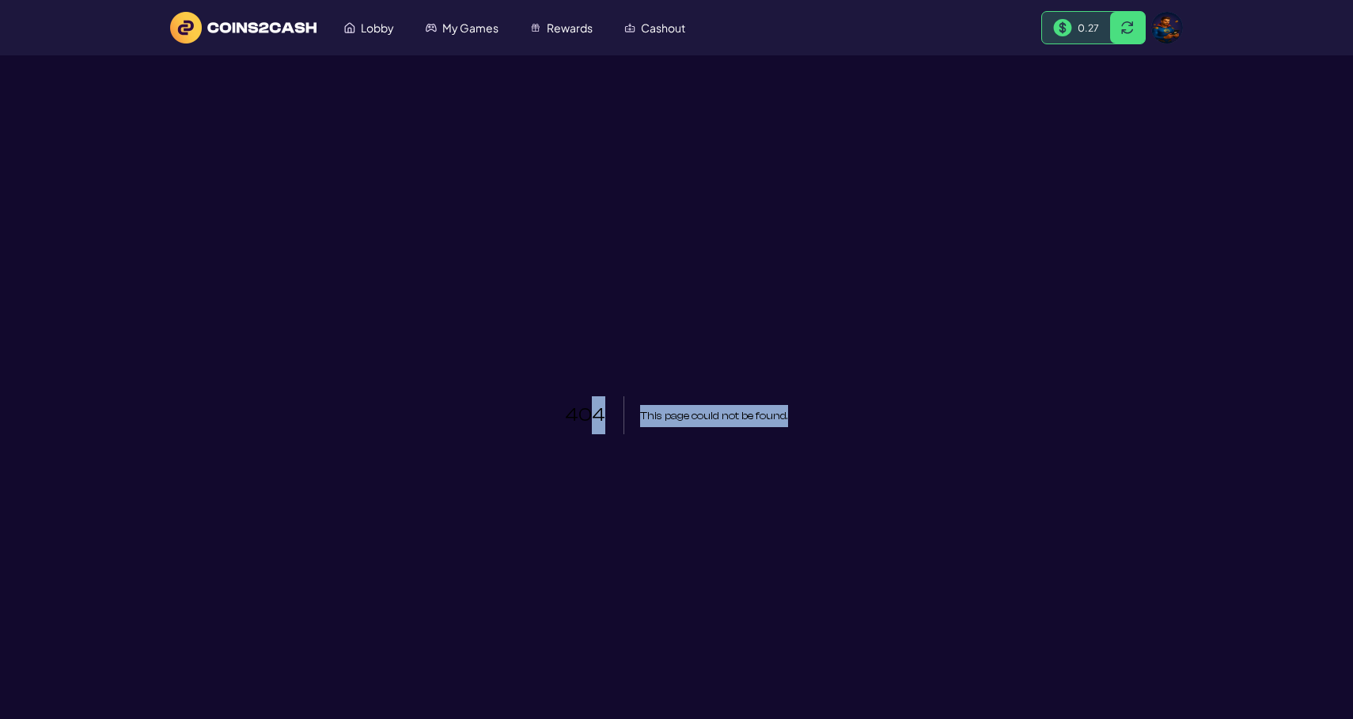
drag, startPoint x: 607, startPoint y: 427, endPoint x: 893, endPoint y: 428, distance: 286.4
click at [893, 428] on div "404 This page could not be found ." at bounding box center [676, 414] width 1013 height 719
click at [883, 426] on div at bounding box center [883, 426] width 0 height 0
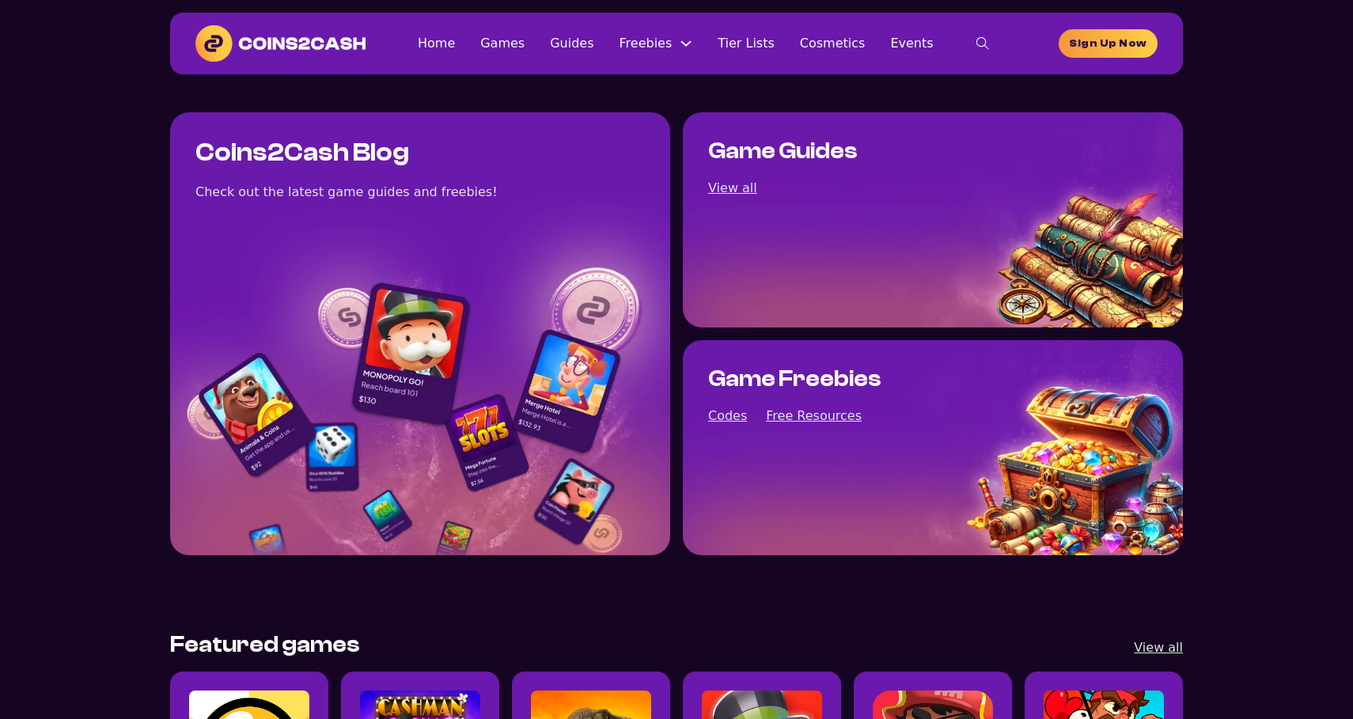
click at [616, 55] on div "Home Games Guides Freebies Free Resources Codes Tier Lists Cosmetics Events Hom…" at bounding box center [712, 44] width 693 height 32
click at [592, 40] on link "Guides" at bounding box center [572, 42] width 44 height 21
click at [582, 46] on link "Guides" at bounding box center [572, 42] width 44 height 21
click at [514, 47] on link "Games" at bounding box center [502, 42] width 44 height 21
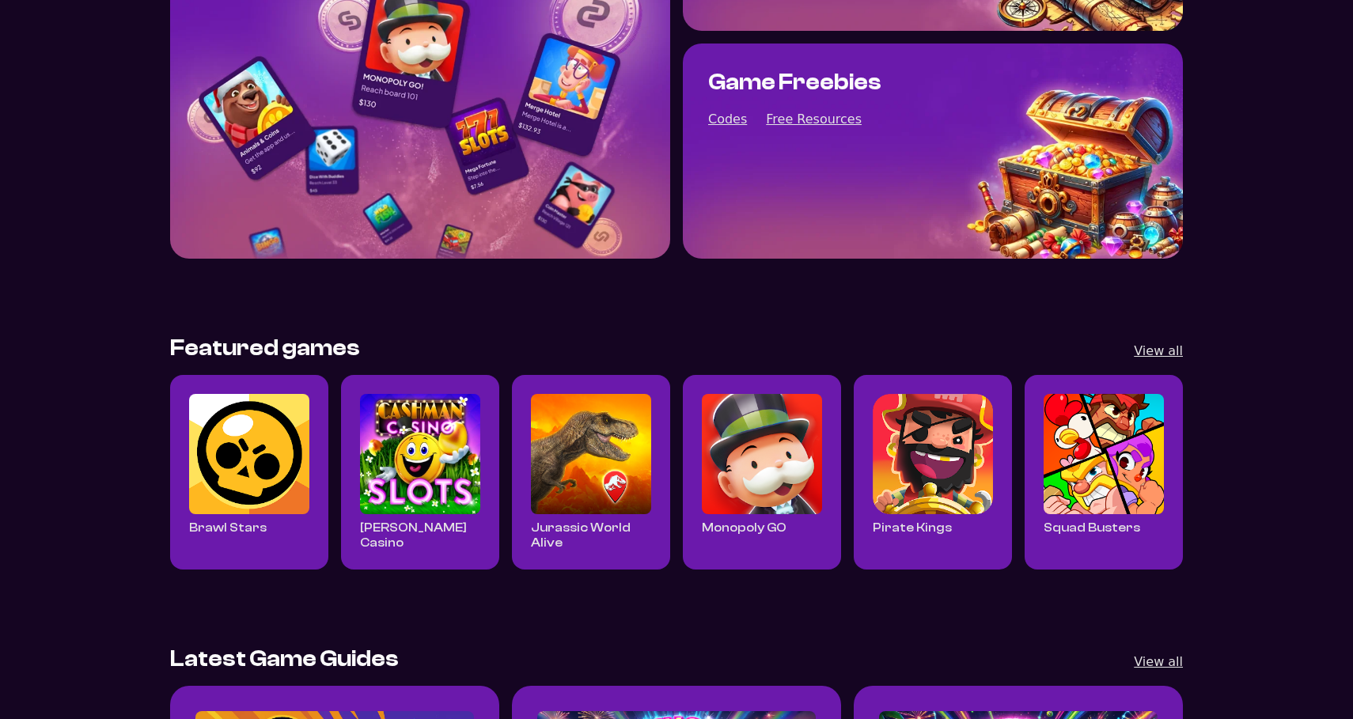
scroll to position [290, 0]
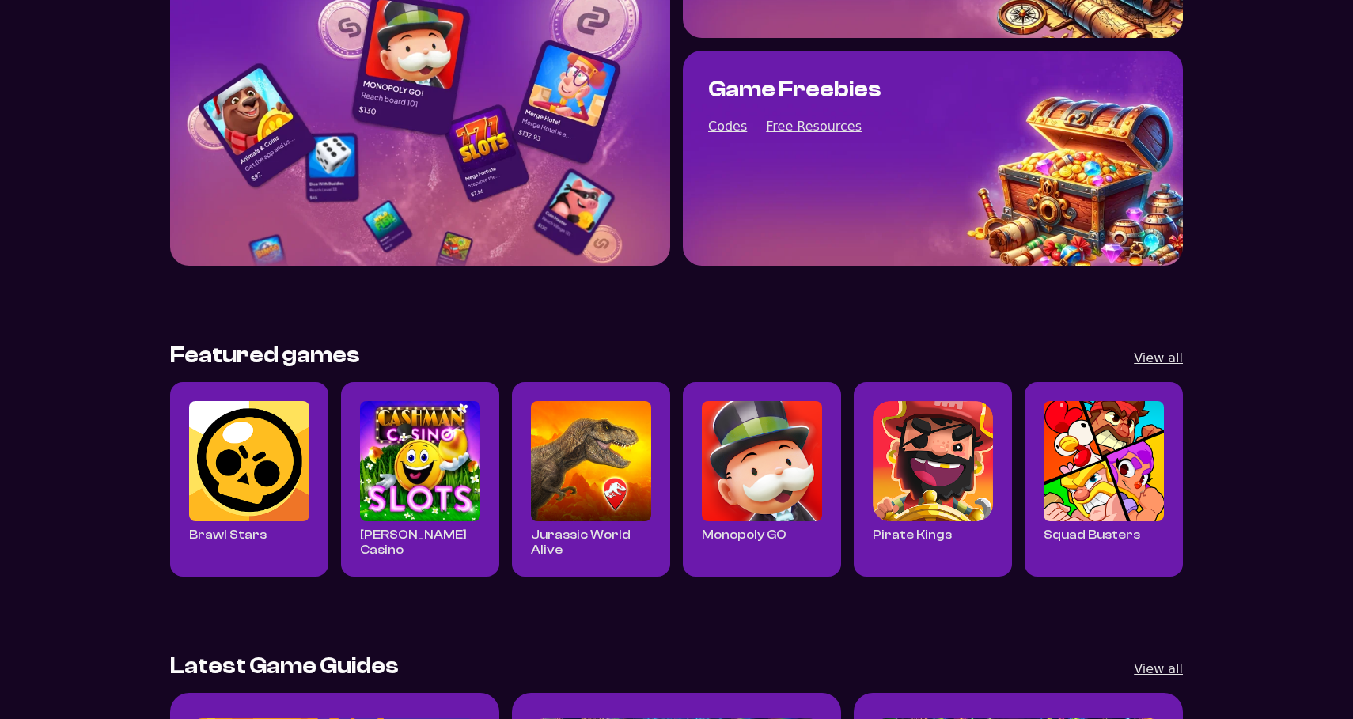
click at [442, 415] on img "Read all Cashman Casino posts" at bounding box center [420, 461] width 120 height 120
